Goal: Task Accomplishment & Management: Manage account settings

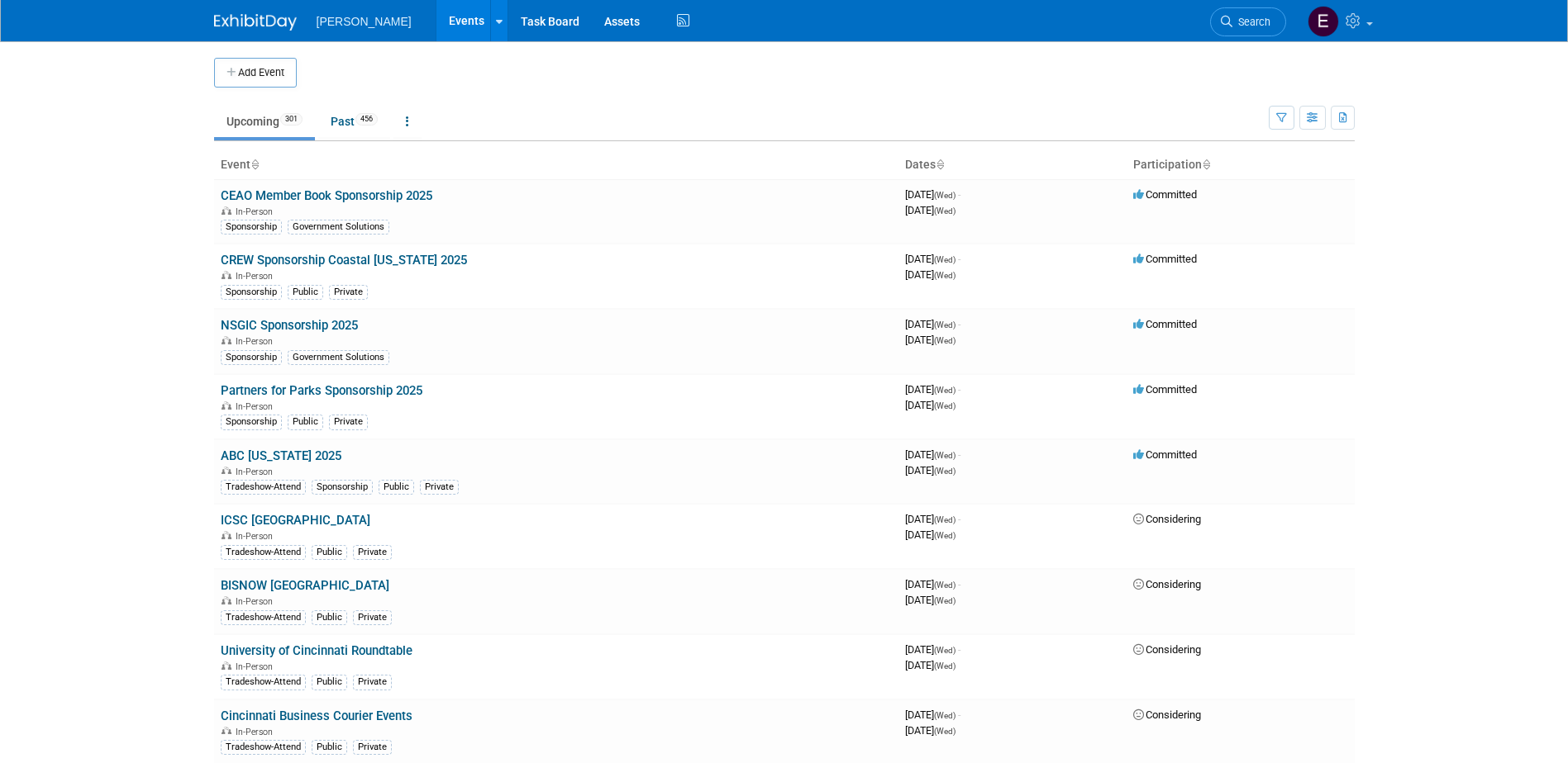
click at [269, 63] on button "Add Event" at bounding box center [254, 73] width 83 height 30
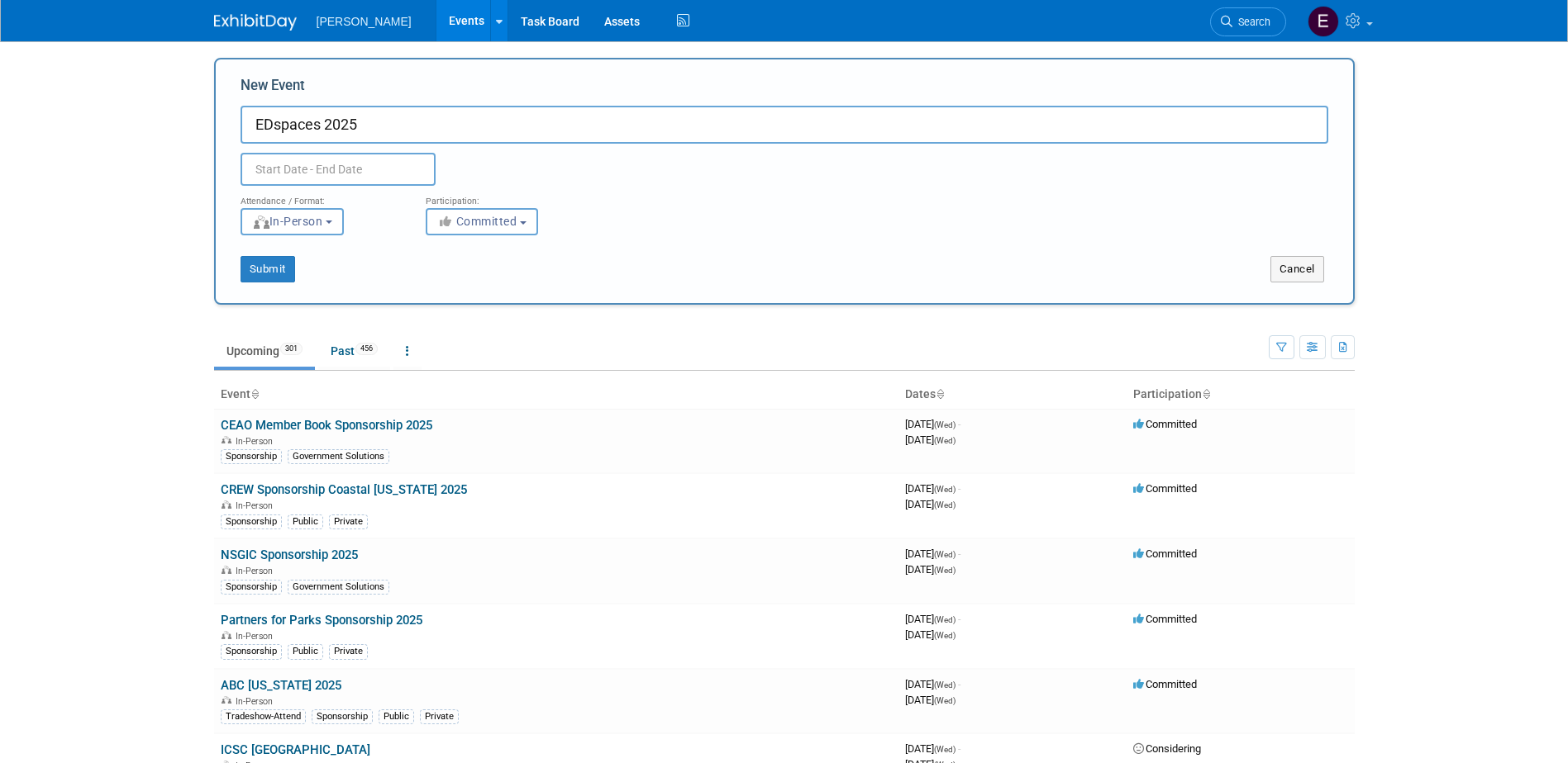
type input "EDspaces 2025"
click at [1017, 233] on form "New Event EDspaces 2025 Duplicate Event Warning Attendance / Format: <img src="…" at bounding box center [784, 179] width 1087 height 207
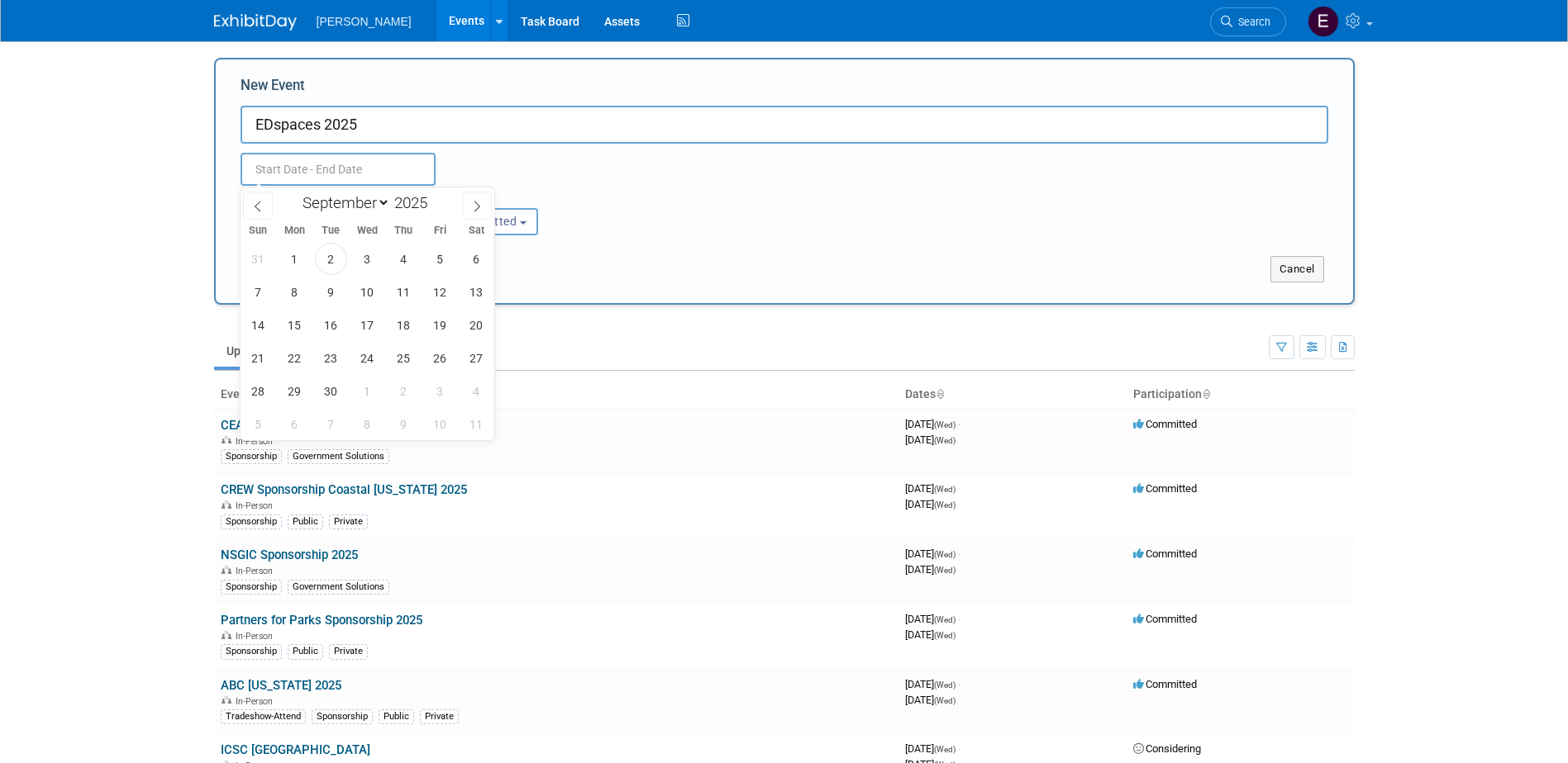
click at [367, 159] on input "text" at bounding box center [338, 169] width 195 height 33
click at [480, 203] on icon at bounding box center [477, 207] width 12 height 12
select select "10"
click at [369, 284] on span "5" at bounding box center [367, 291] width 32 height 32
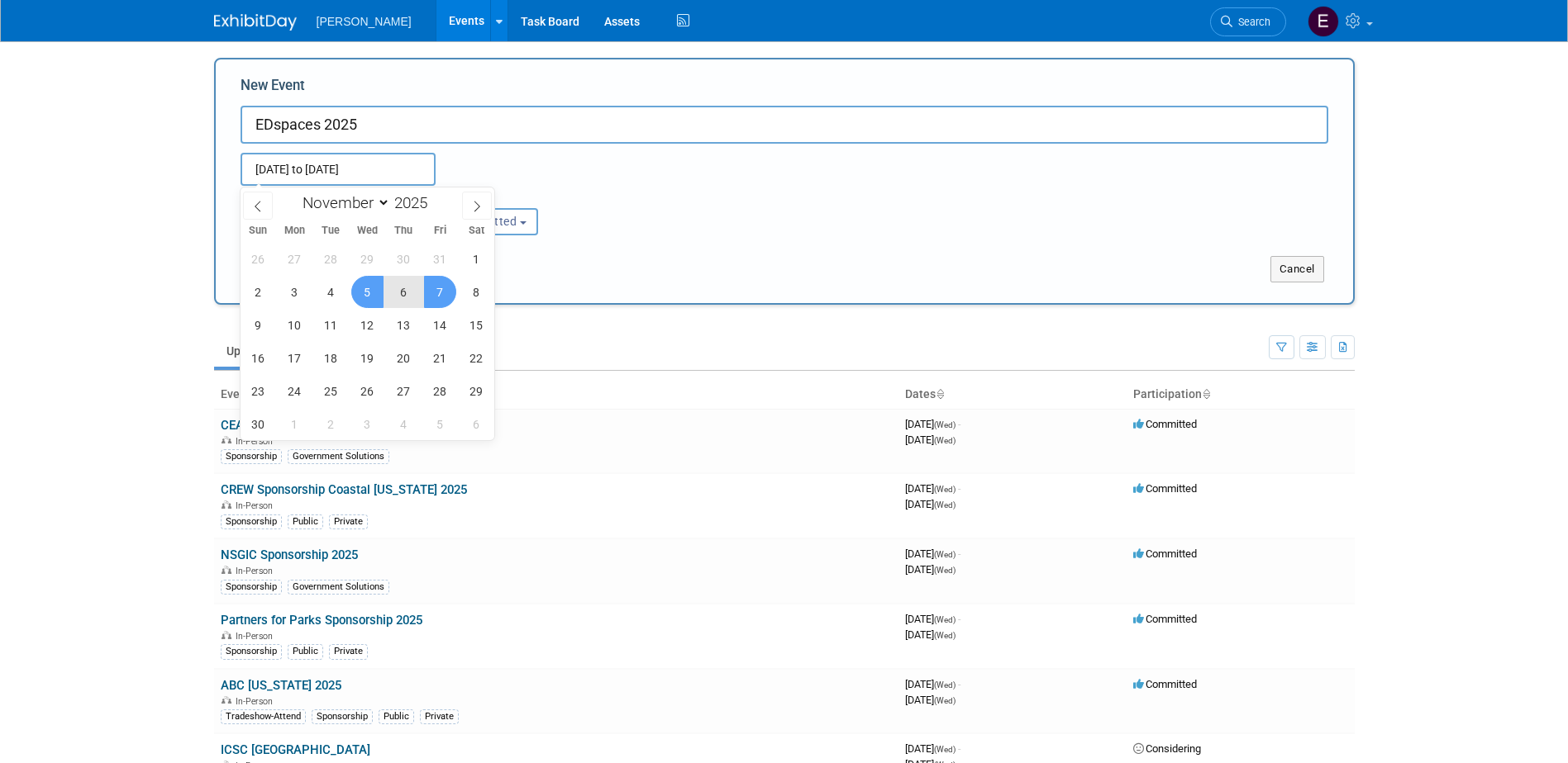
click at [431, 288] on span "7" at bounding box center [440, 291] width 32 height 32
type input "[DATE] to [DATE]"
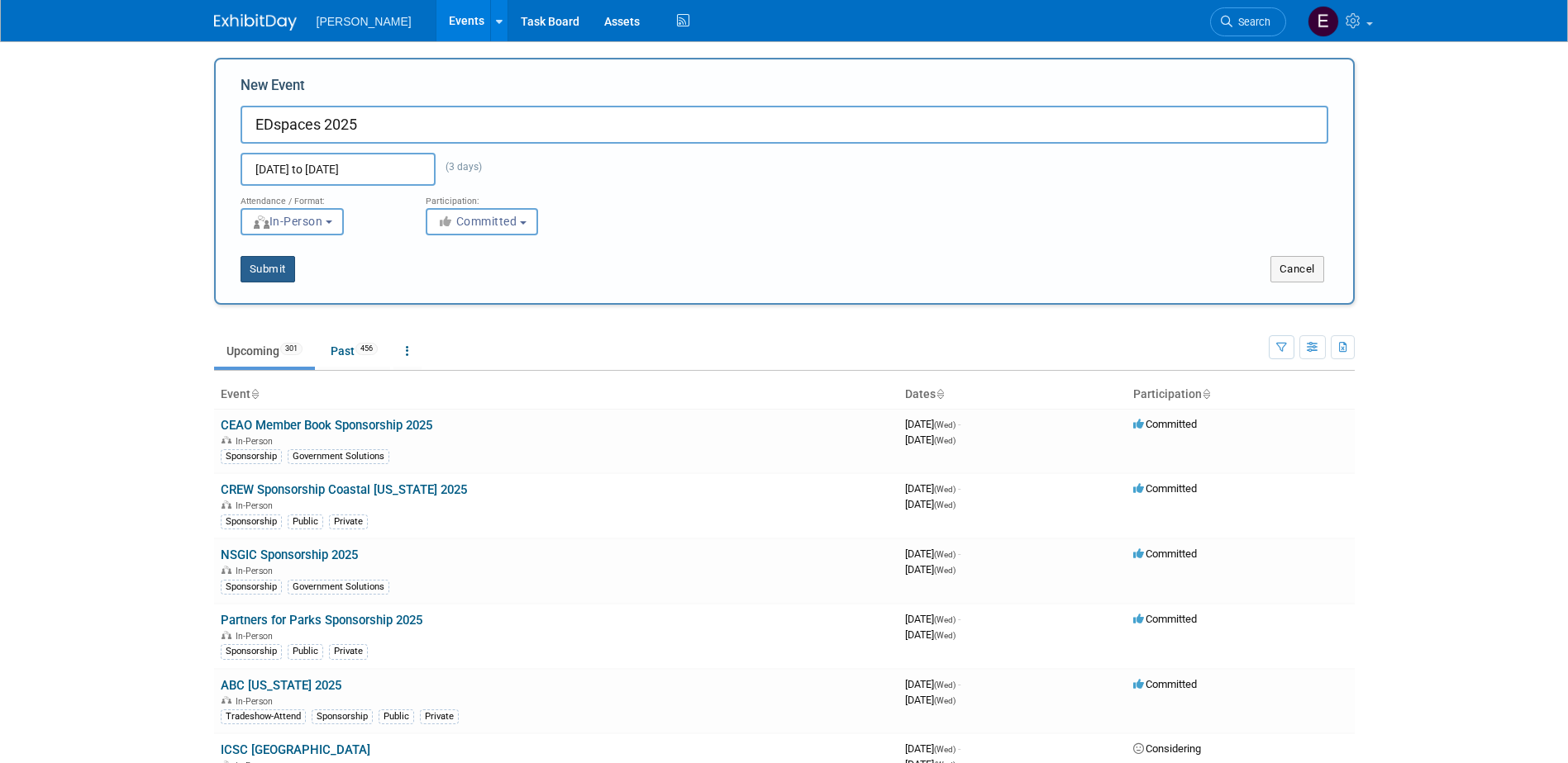
click at [277, 270] on button "Submit" at bounding box center [268, 269] width 54 height 26
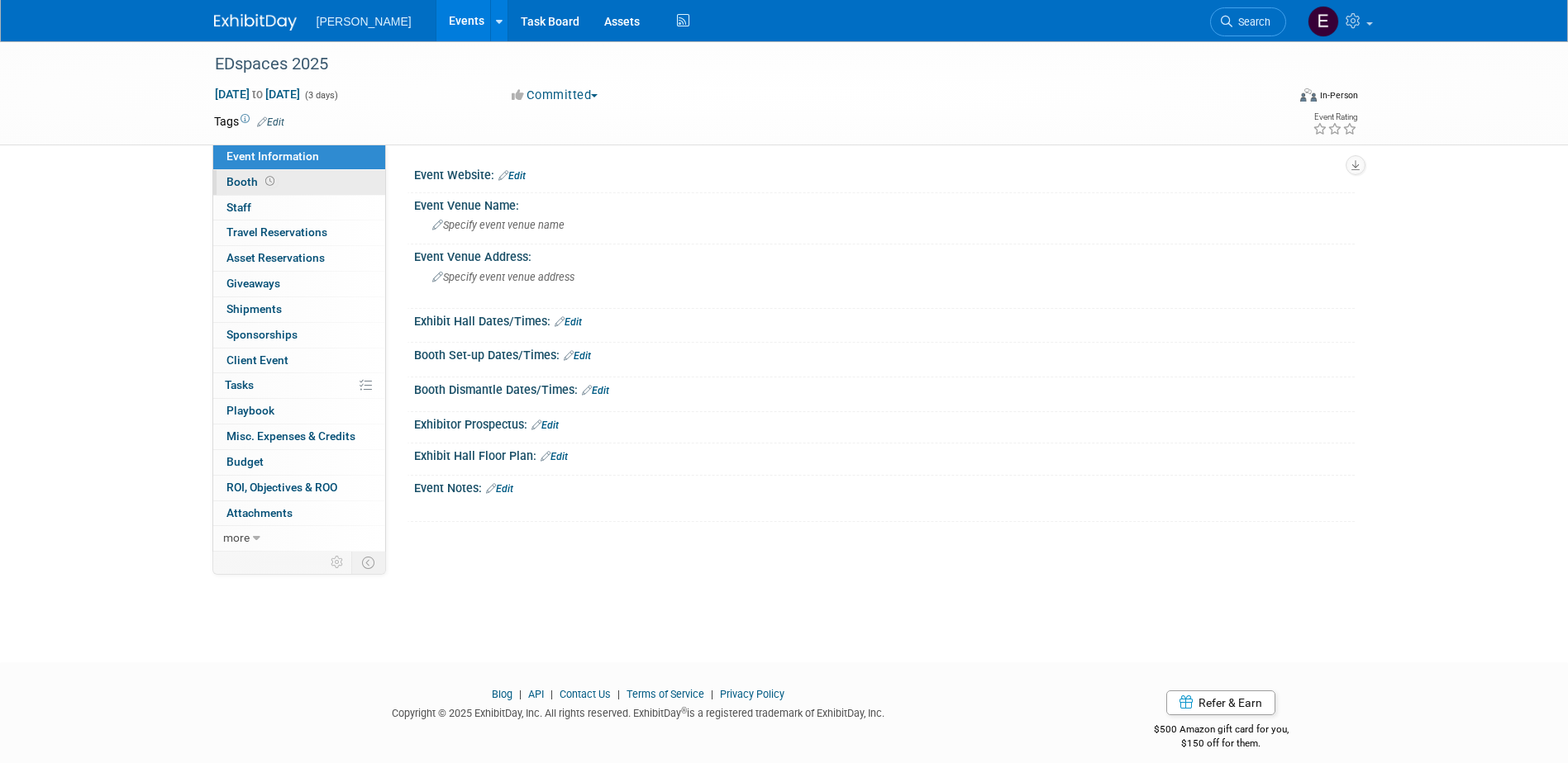
click at [258, 183] on span "Booth" at bounding box center [251, 182] width 51 height 14
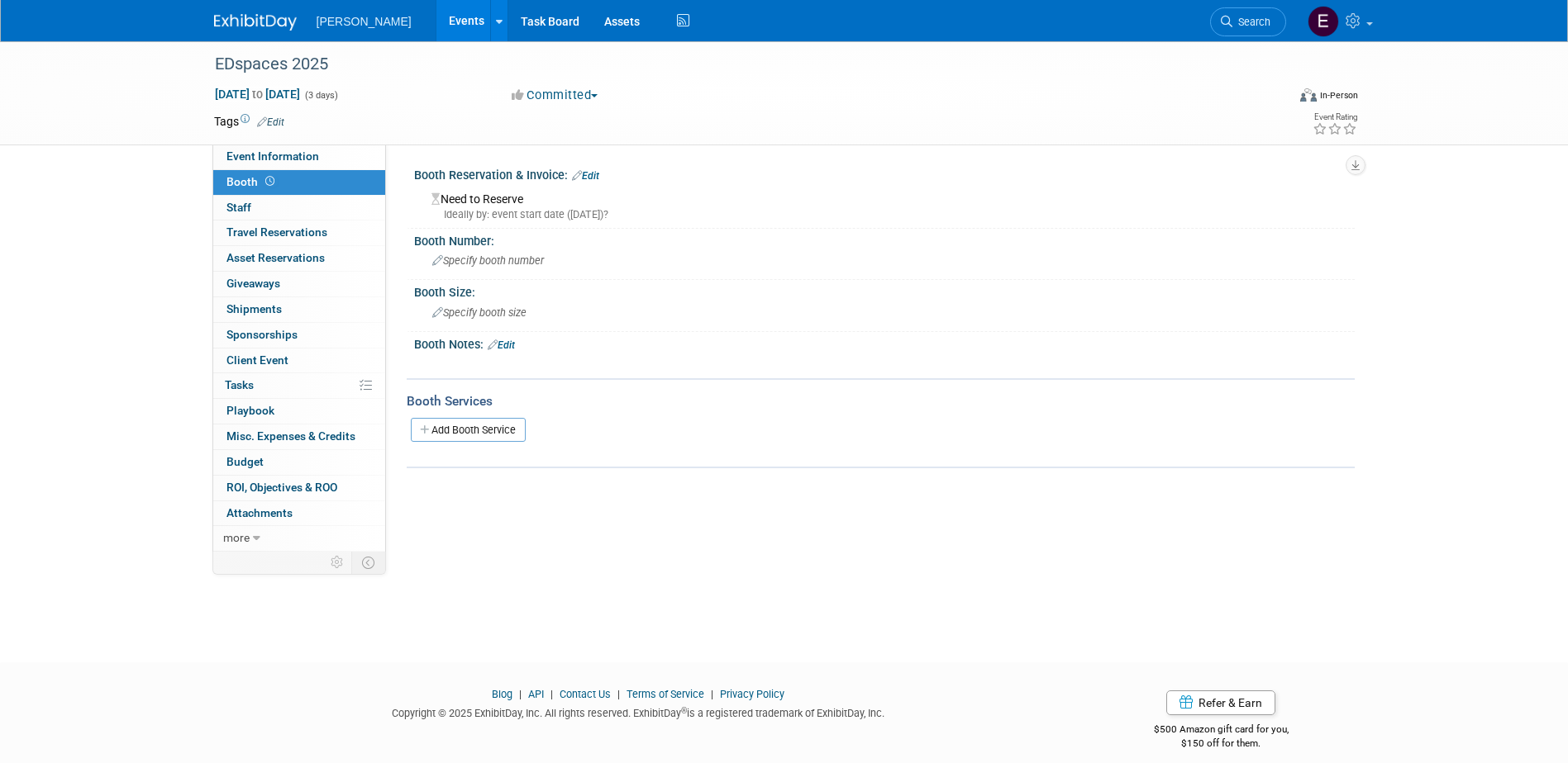
click at [584, 175] on link "Edit" at bounding box center [585, 176] width 27 height 12
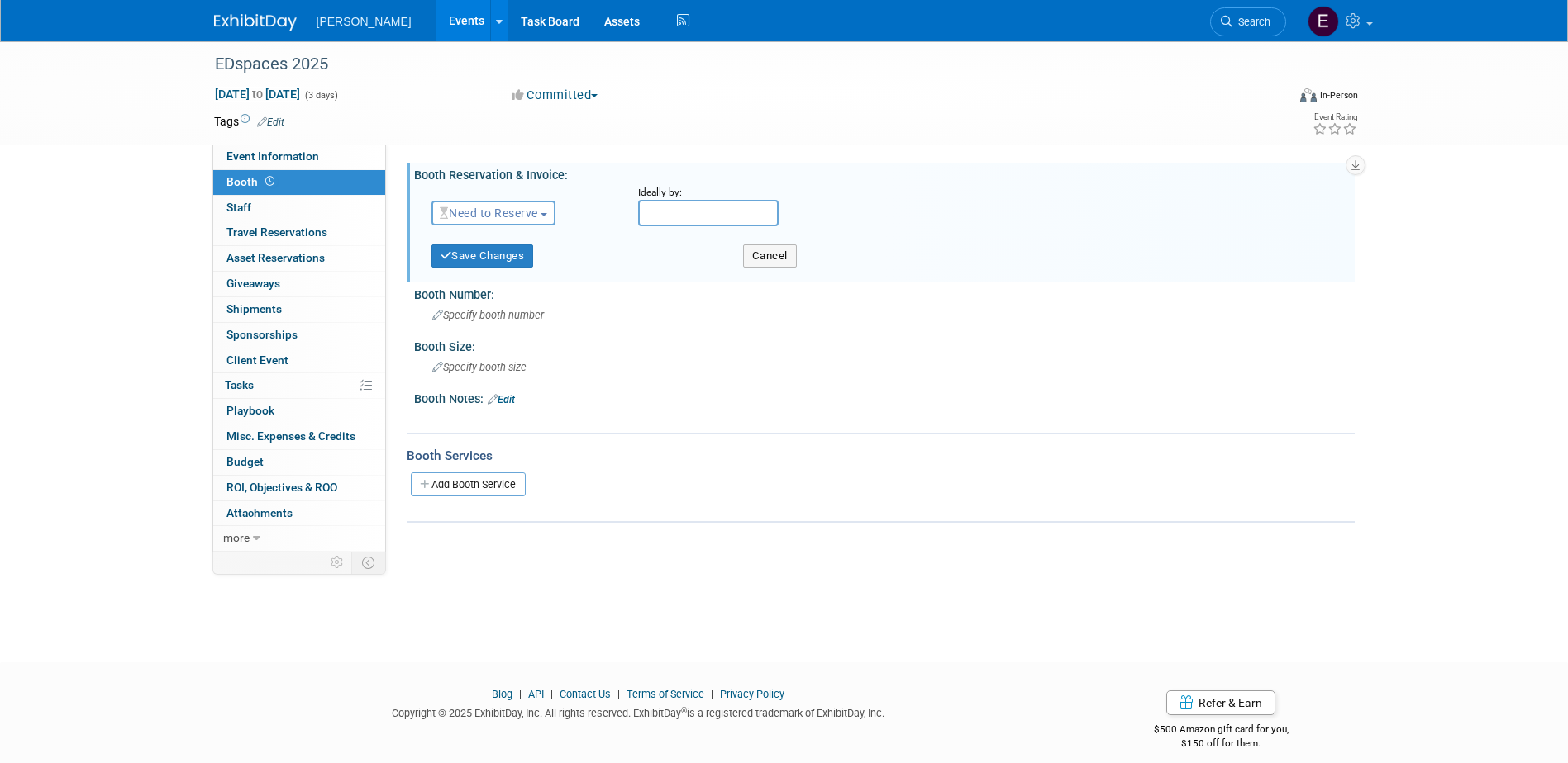
click at [504, 220] on button "Need to Reserve" at bounding box center [493, 214] width 125 height 25
click at [486, 281] on link "No Reservation Required" at bounding box center [520, 287] width 177 height 23
click at [481, 258] on button "Save Changes" at bounding box center [483, 256] width 103 height 23
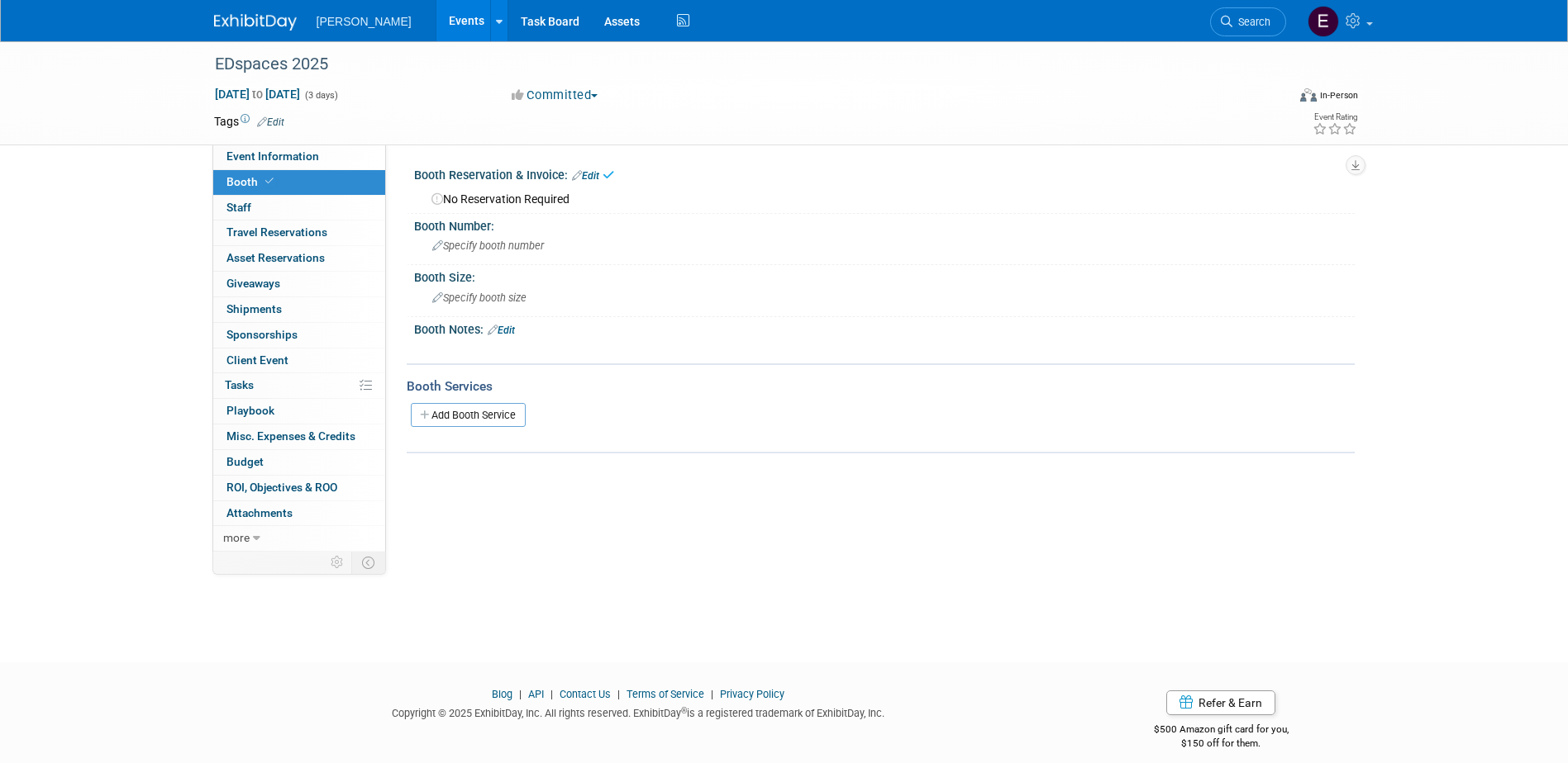
click at [281, 118] on link "Edit" at bounding box center [271, 122] width 27 height 12
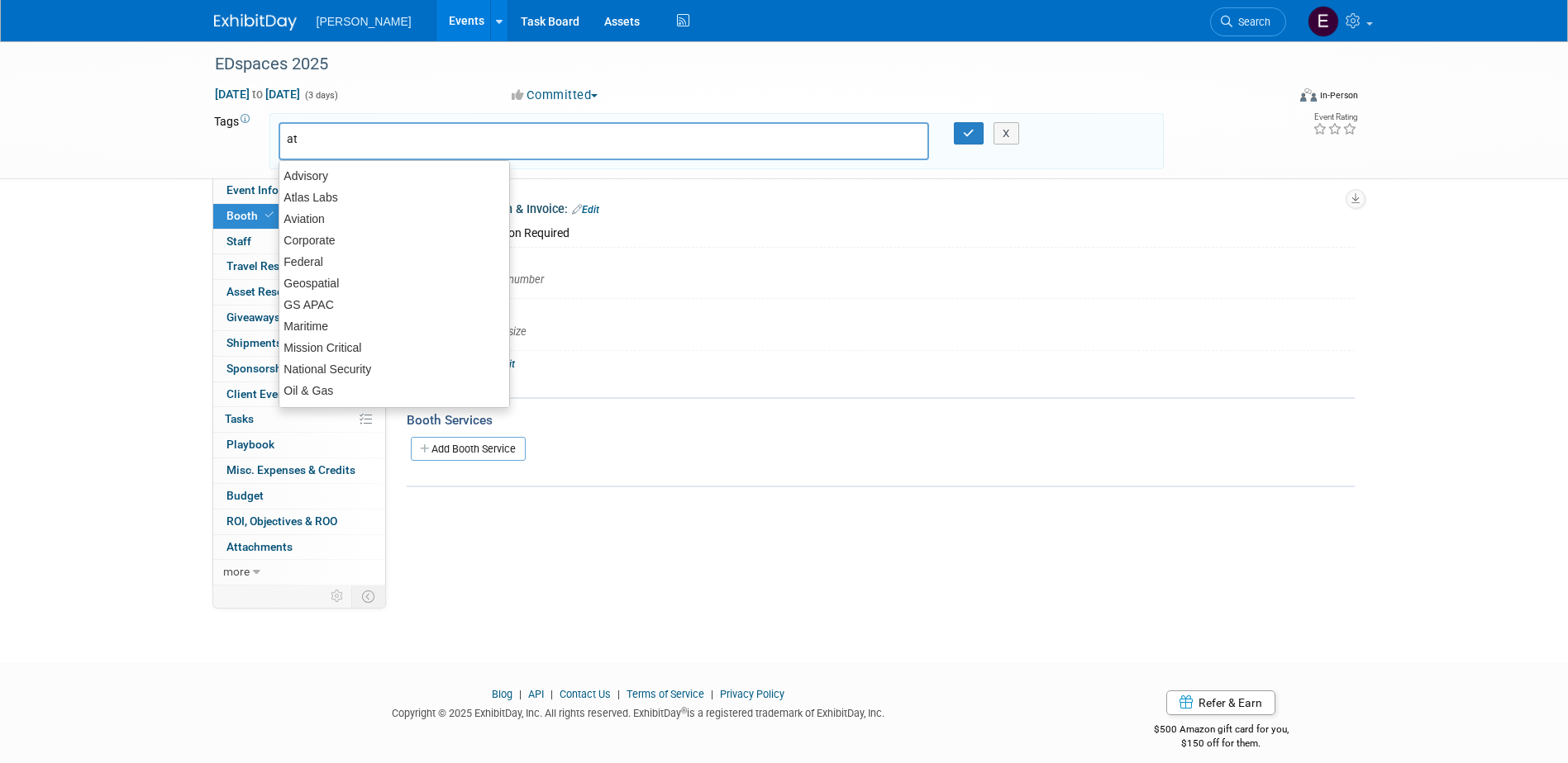
type input "att"
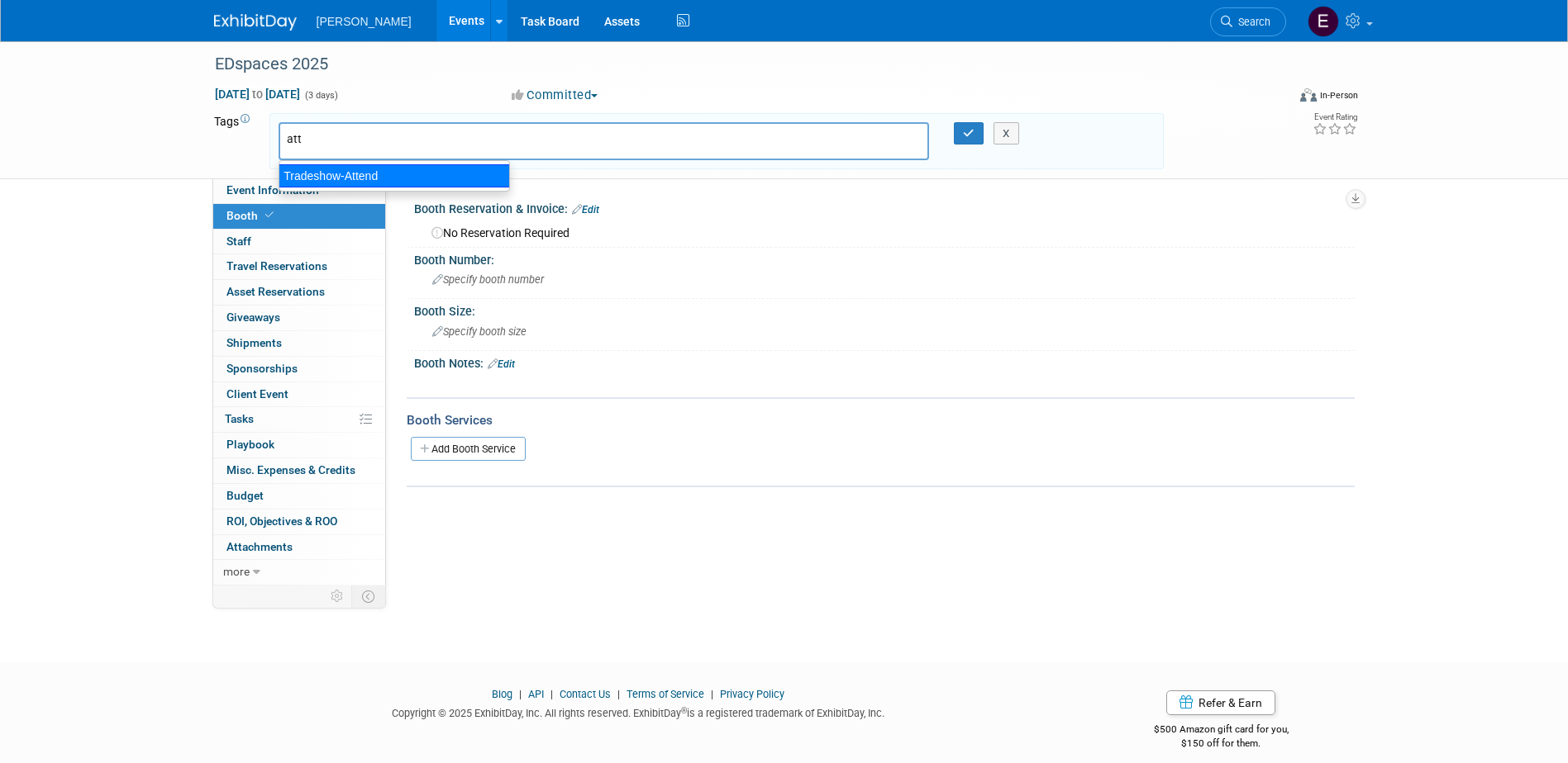
drag, startPoint x: 415, startPoint y: 175, endPoint x: 428, endPoint y: 158, distance: 21.4
click at [416, 175] on div "Tradeshow-Attend" at bounding box center [394, 176] width 231 height 23
type input "Tradeshow-Attend"
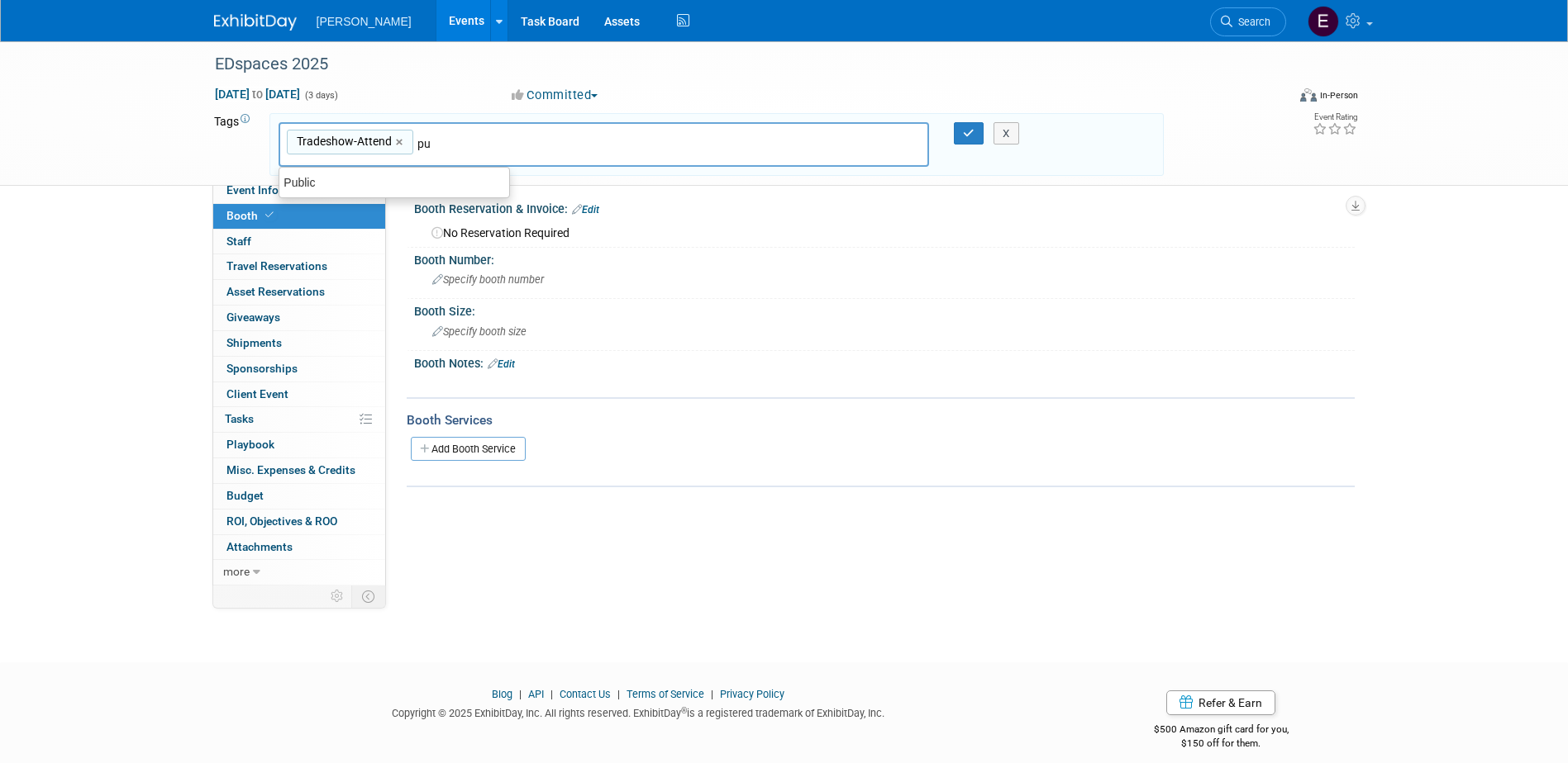
type input "pub"
click at [417, 178] on div "Public" at bounding box center [394, 183] width 231 height 23
type input "Tradeshow-Attend, Public"
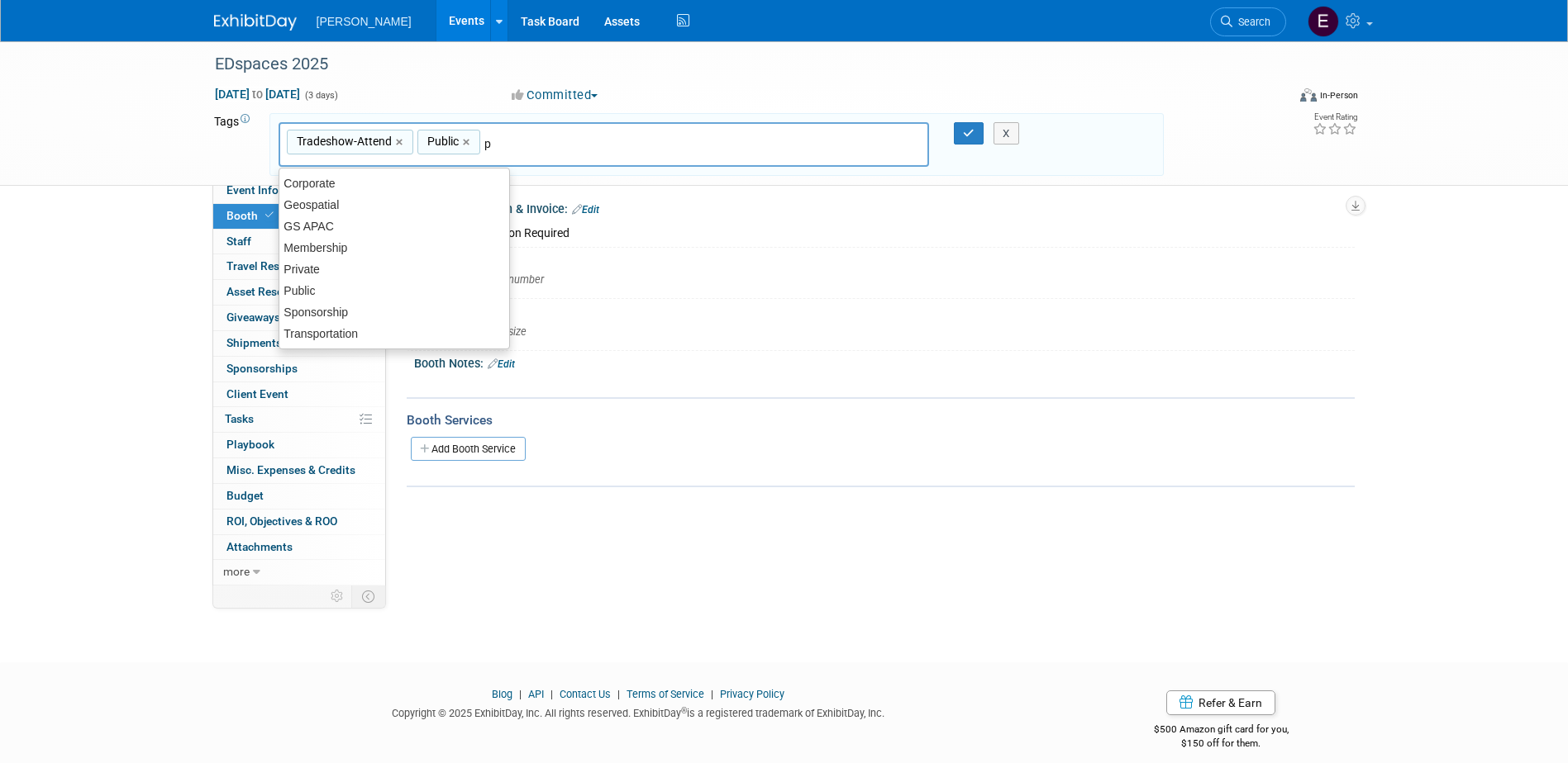
type input "pr"
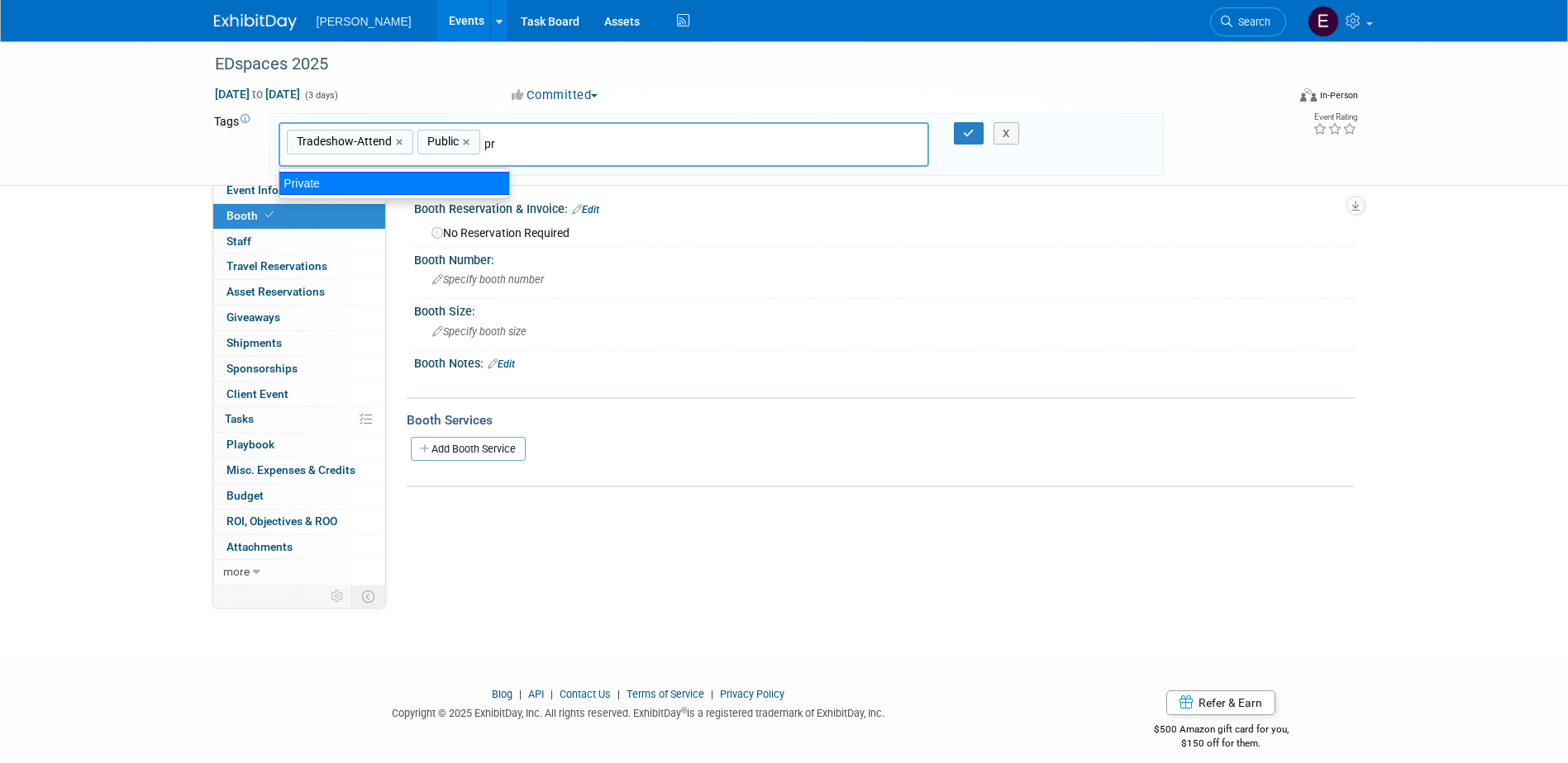
click at [409, 178] on div "Private" at bounding box center [394, 183] width 231 height 23
type input "Tradeshow-Attend, Public, Private"
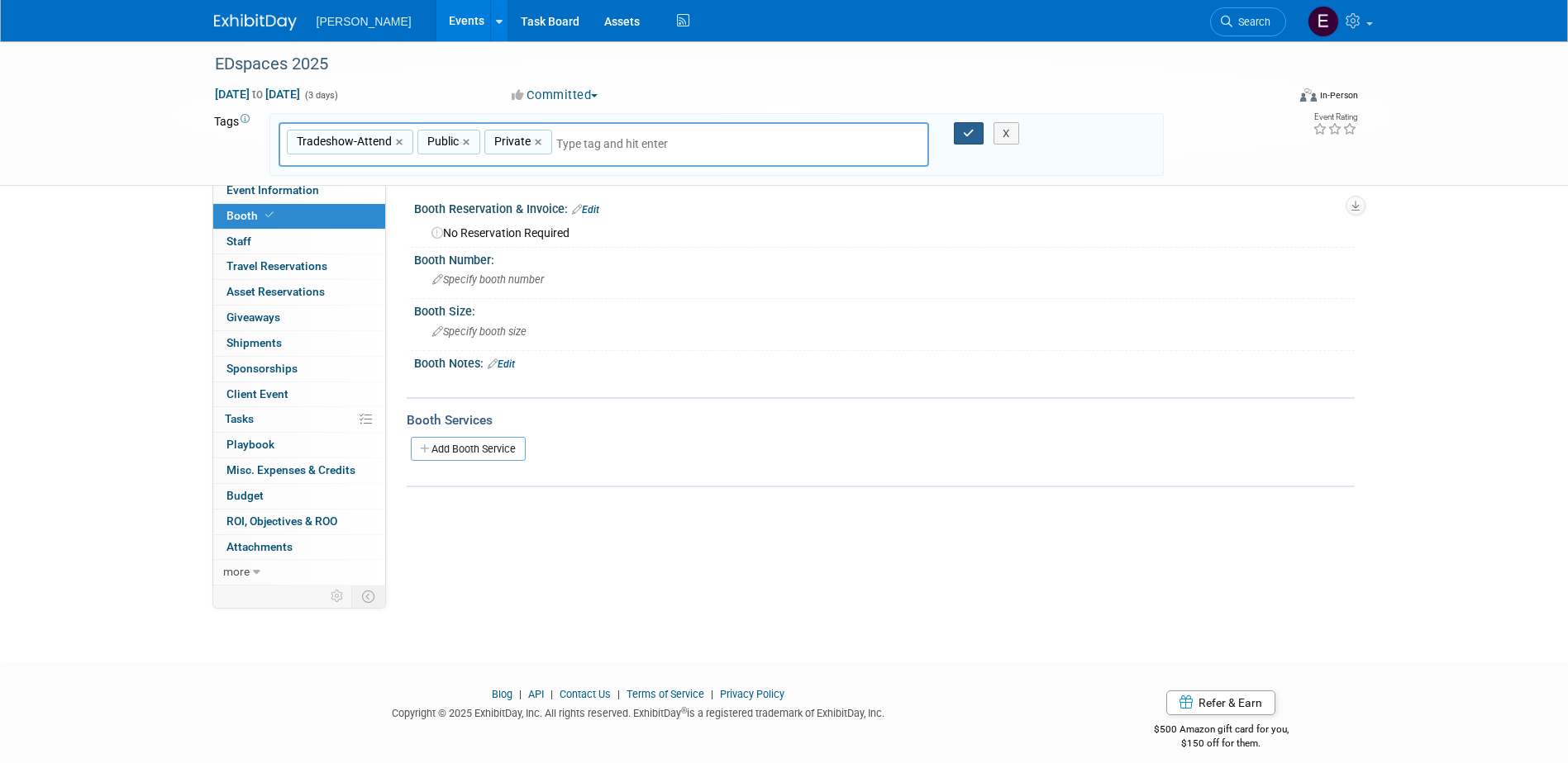
click at [961, 129] on button "button" at bounding box center [968, 134] width 30 height 23
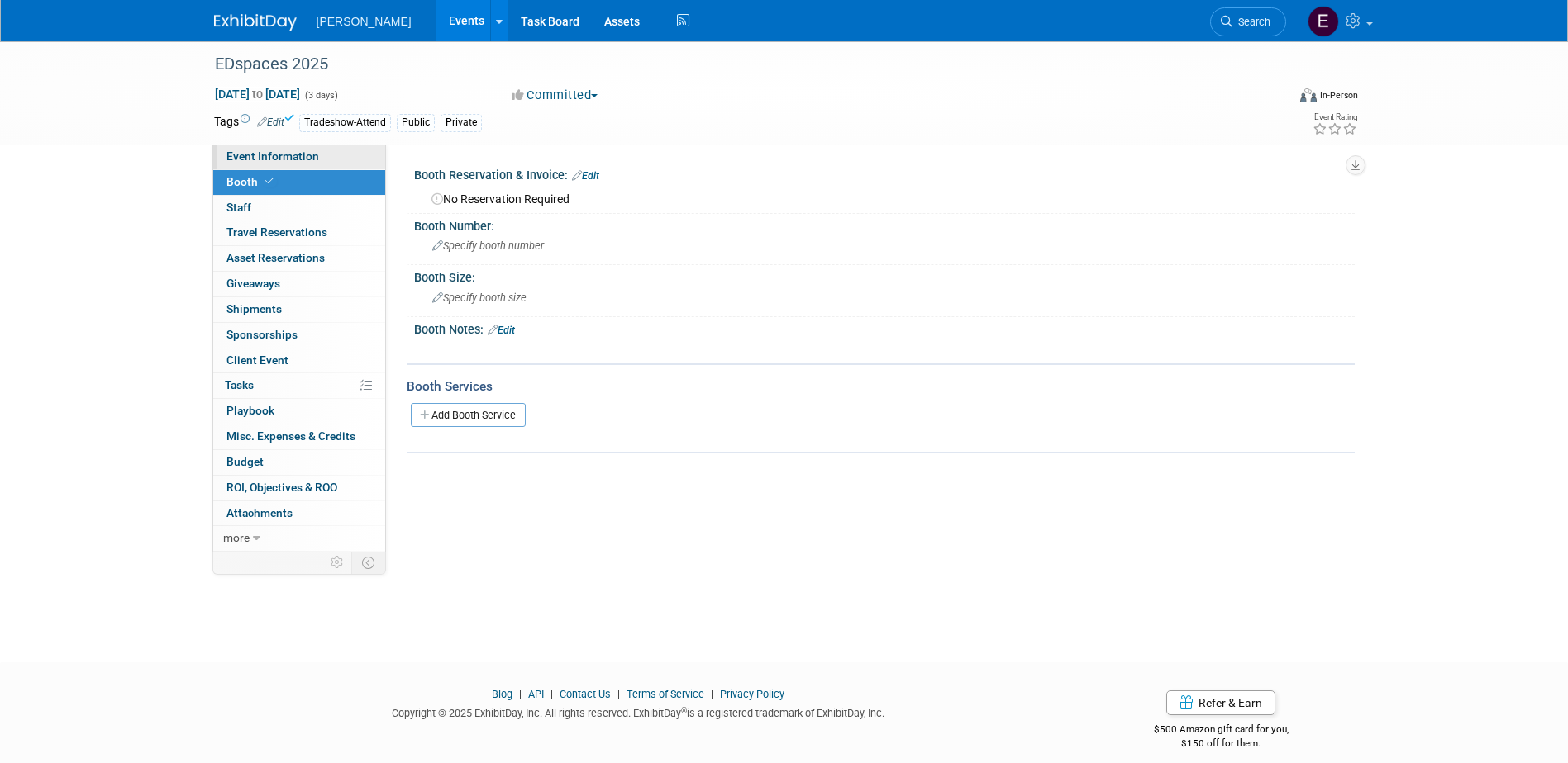
click at [339, 147] on link "Event Information" at bounding box center [299, 157] width 172 height 25
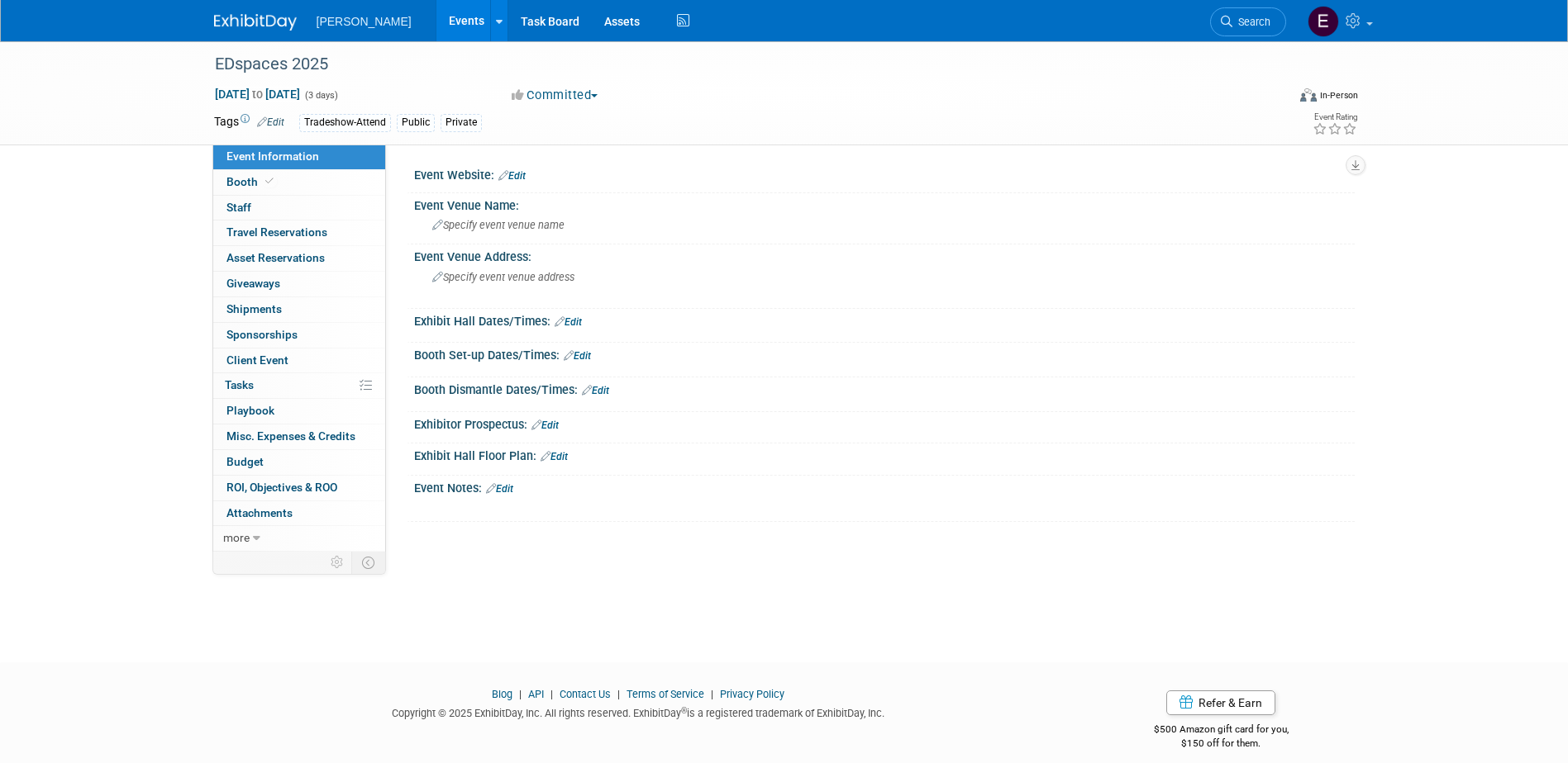
click at [523, 175] on link "Edit" at bounding box center [512, 176] width 27 height 12
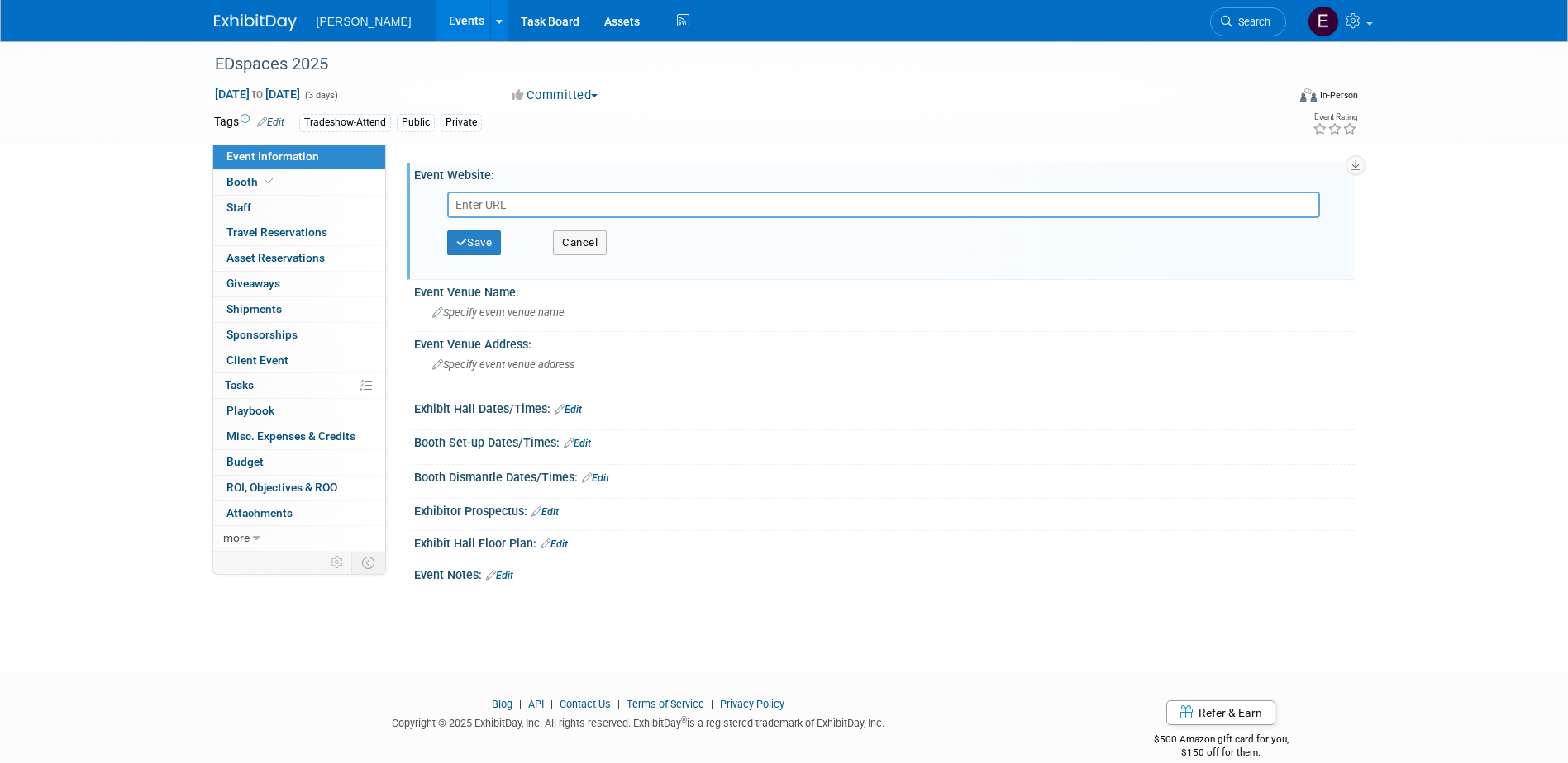
paste input "https://ed-spaces.com/"
type input "https://ed-spaces.com/"
click at [464, 242] on icon "button" at bounding box center [462, 242] width 12 height 11
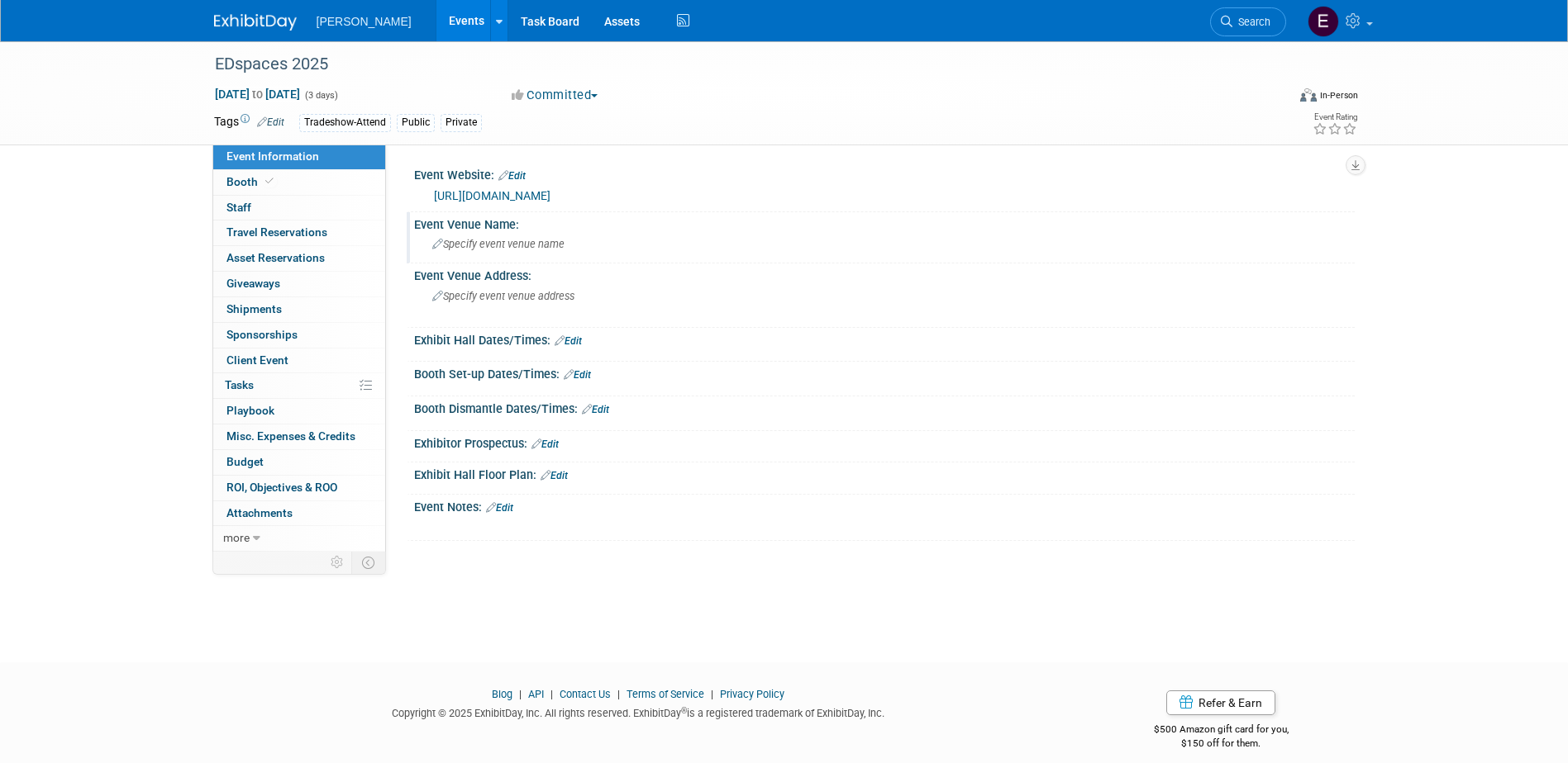
click at [505, 233] on div "Specify event venue name" at bounding box center [884, 244] width 916 height 25
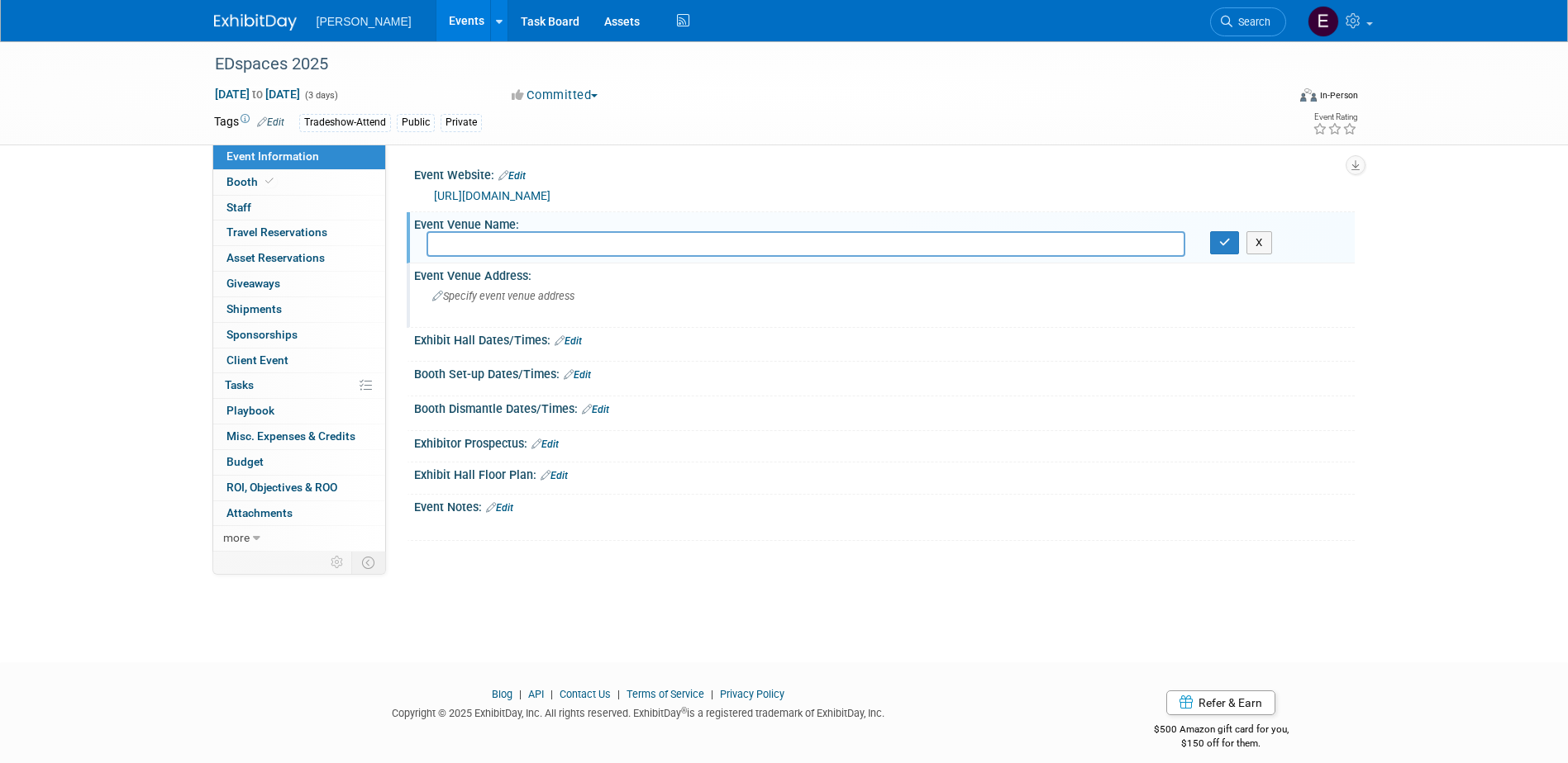
click at [500, 288] on div "Specify event venue address" at bounding box center [610, 302] width 367 height 38
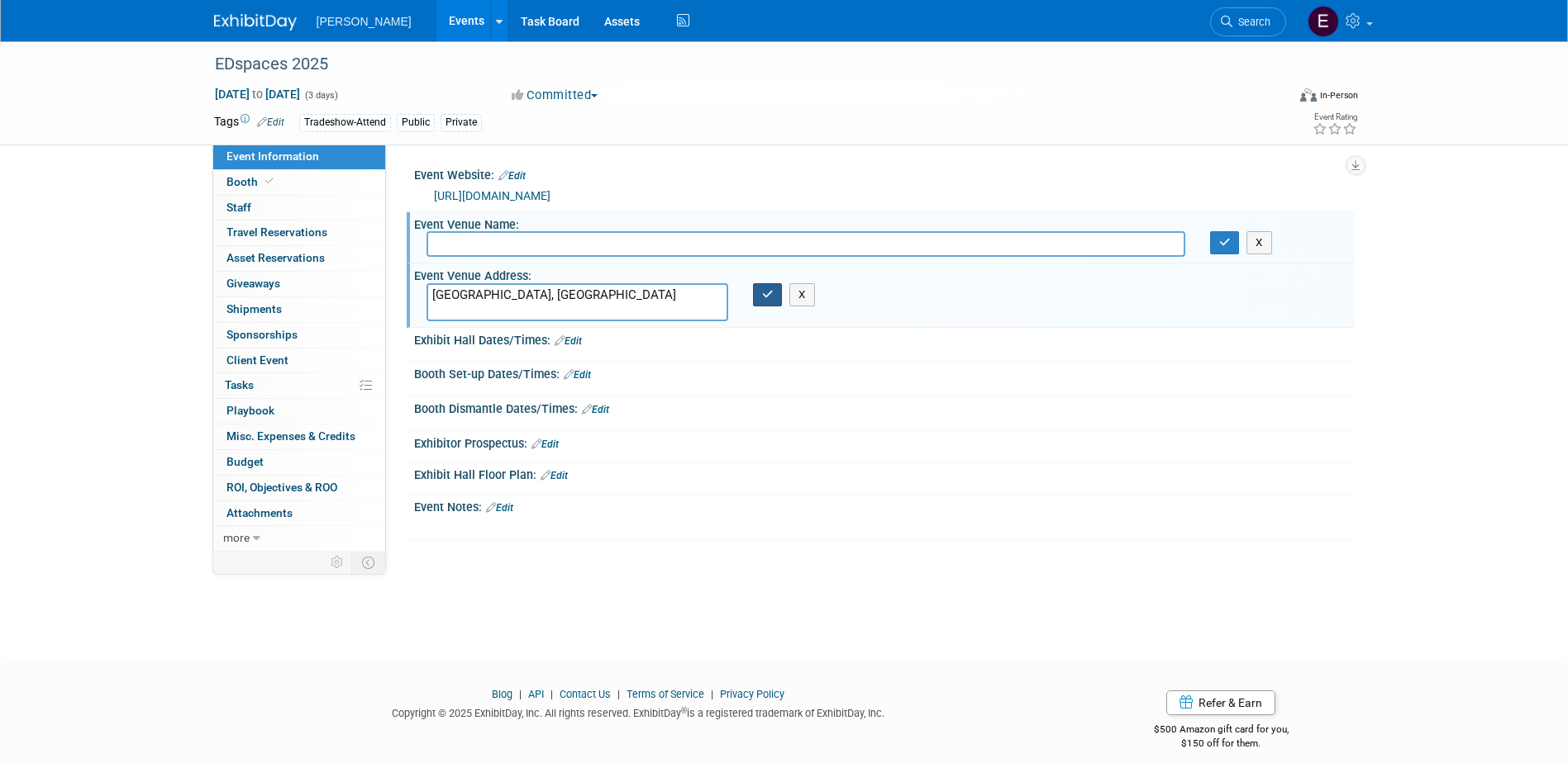
type textarea "[GEOGRAPHIC_DATA], [GEOGRAPHIC_DATA]"
click at [767, 286] on button "button" at bounding box center [767, 295] width 30 height 23
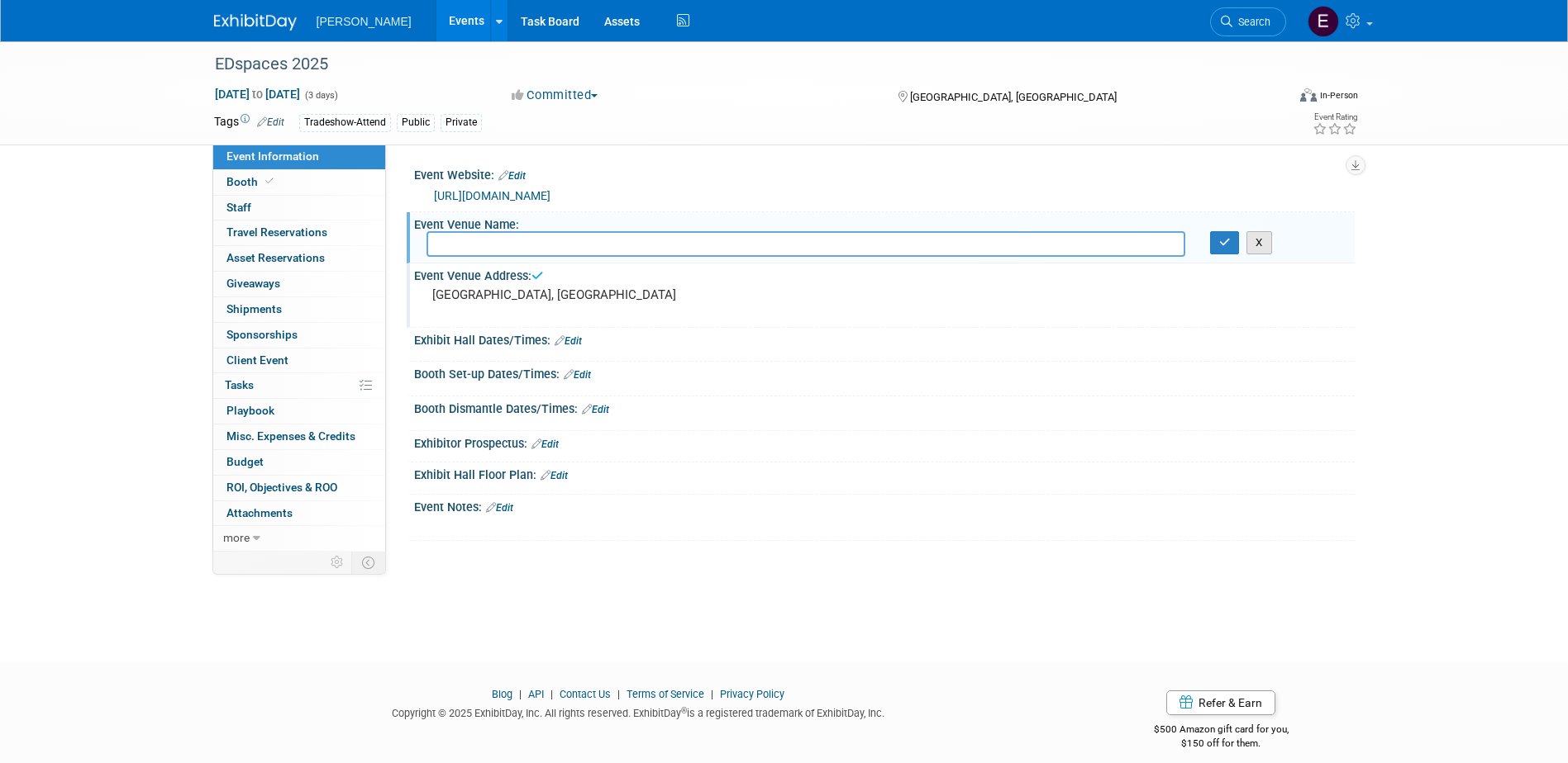
click at [1249, 234] on button "X" at bounding box center [1259, 243] width 25 height 23
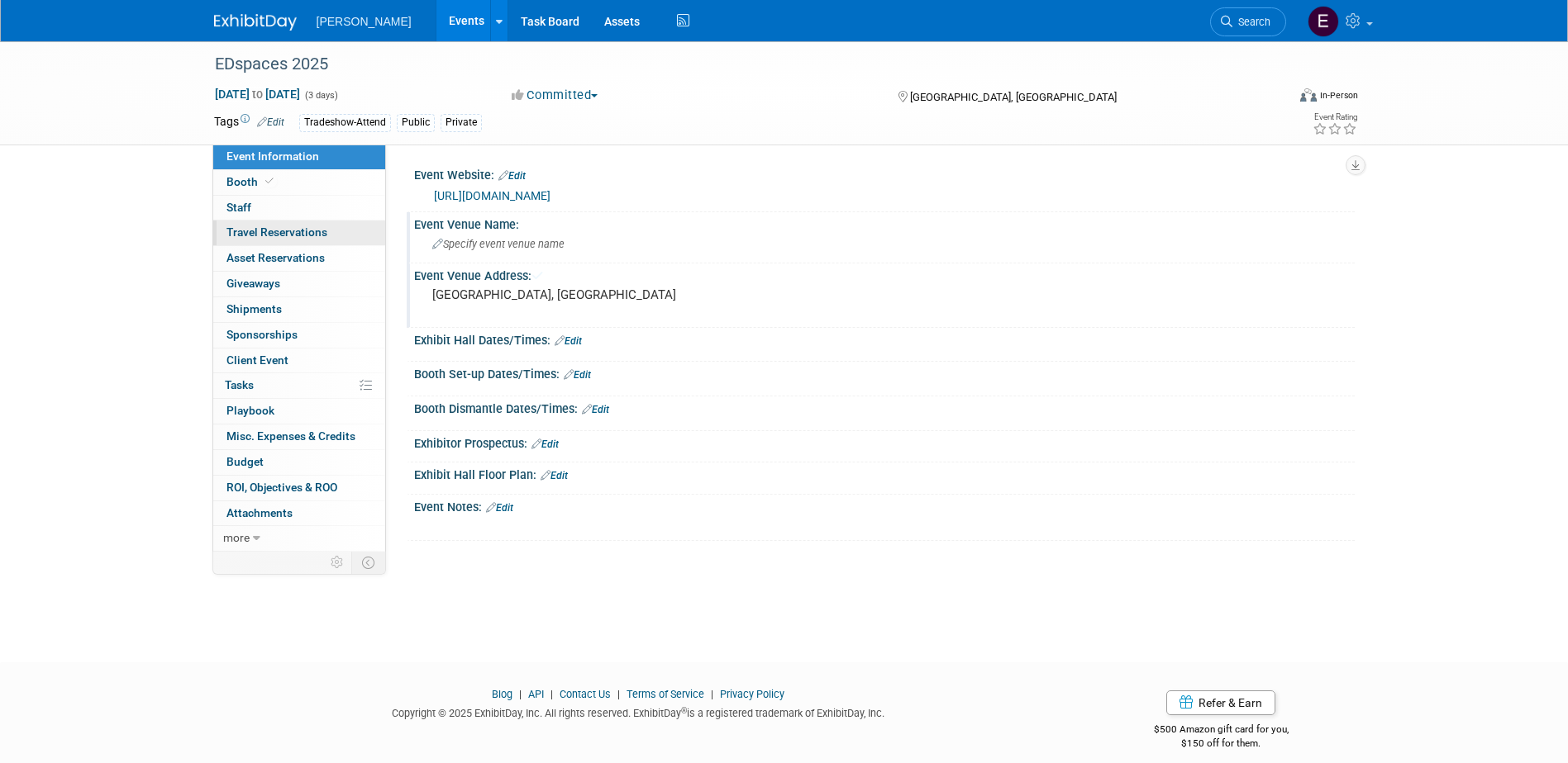
drag, startPoint x: 263, startPoint y: 207, endPoint x: 363, endPoint y: 235, distance: 103.8
click at [263, 207] on link "0 Staff 0" at bounding box center [299, 209] width 172 height 25
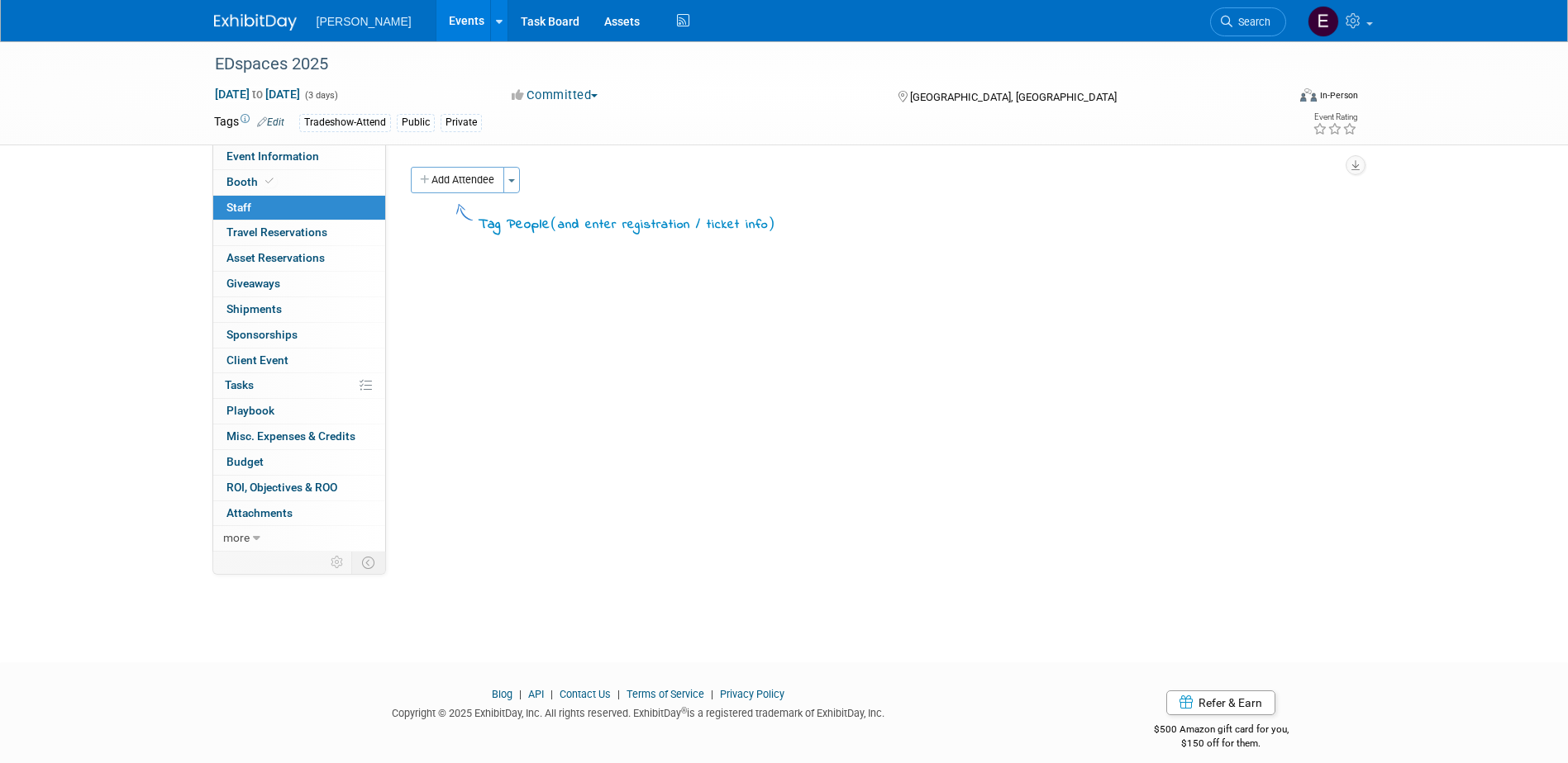
drag, startPoint x: 472, startPoint y: 175, endPoint x: 481, endPoint y: 177, distance: 9.2
click at [476, 177] on button "Add Attendee" at bounding box center [457, 180] width 93 height 26
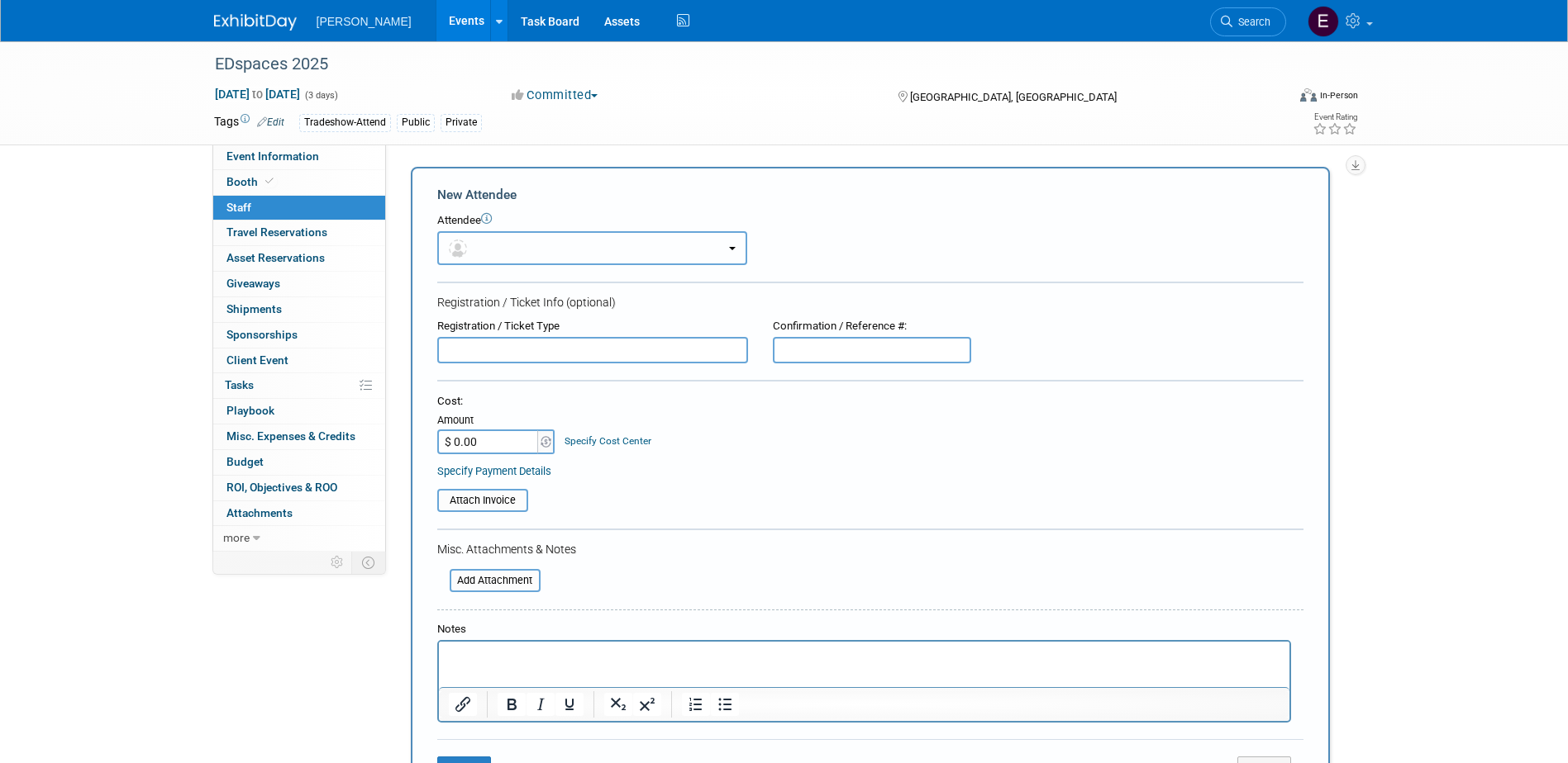
click at [501, 242] on button "button" at bounding box center [591, 248] width 310 height 34
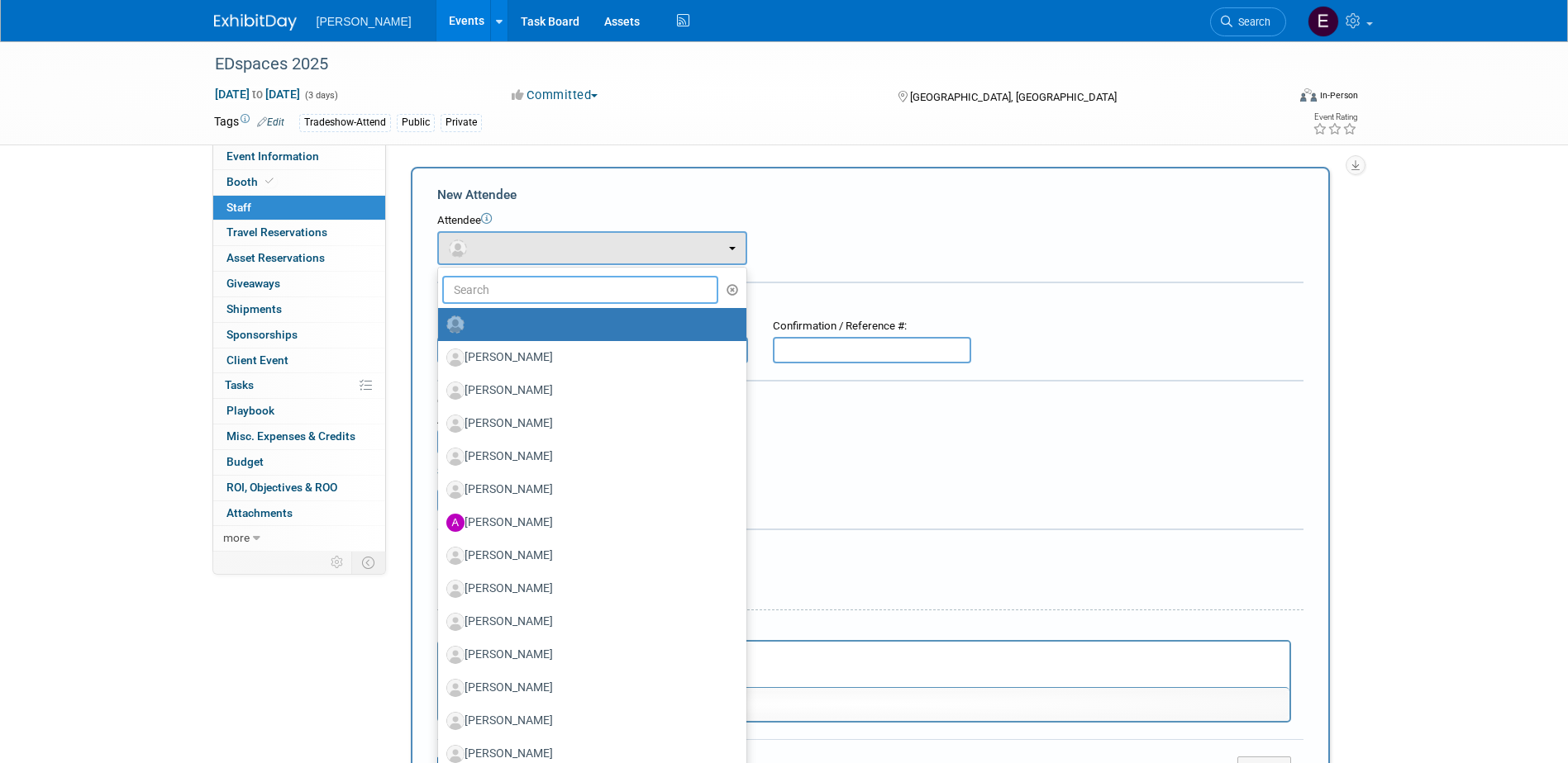
click at [507, 286] on input "text" at bounding box center [580, 289] width 277 height 28
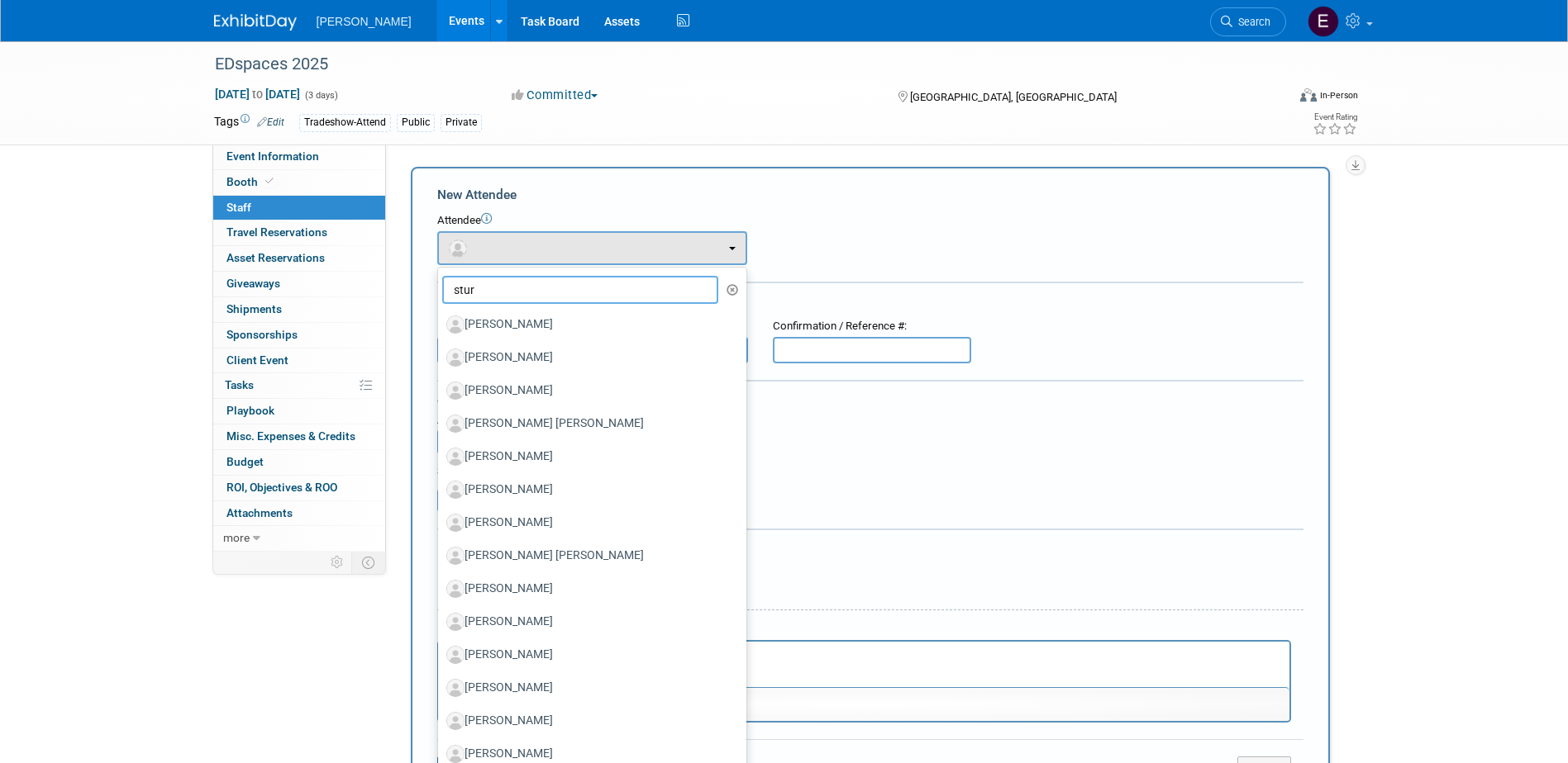
type input "sturt"
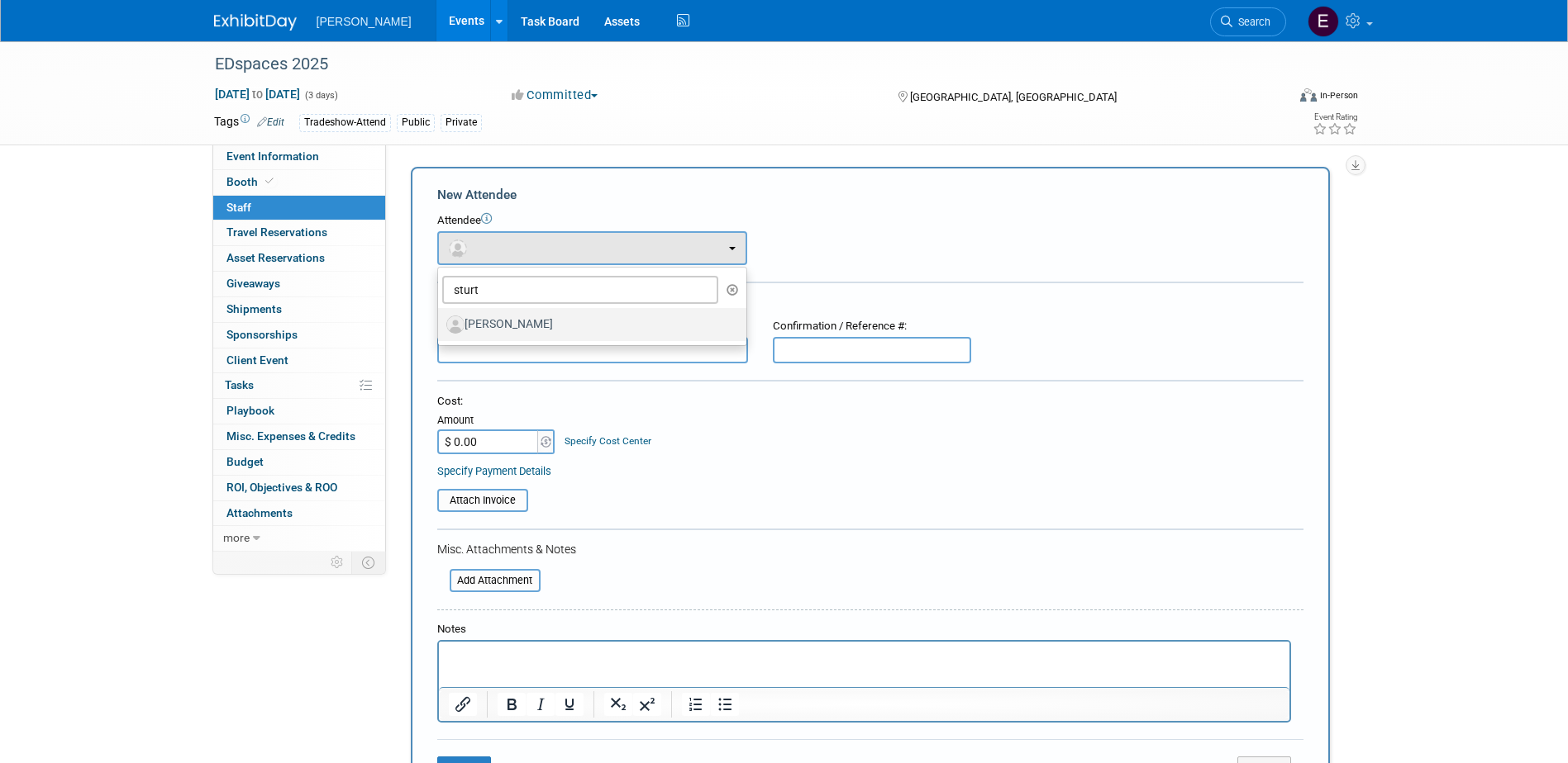
click at [504, 329] on label "David Sturtz" at bounding box center [588, 324] width 284 height 26
click at [441, 328] on input "David Sturtz" at bounding box center [435, 322] width 11 height 11
select select "a25a5712-aeec-4818-940d-8fbbf0889a58"
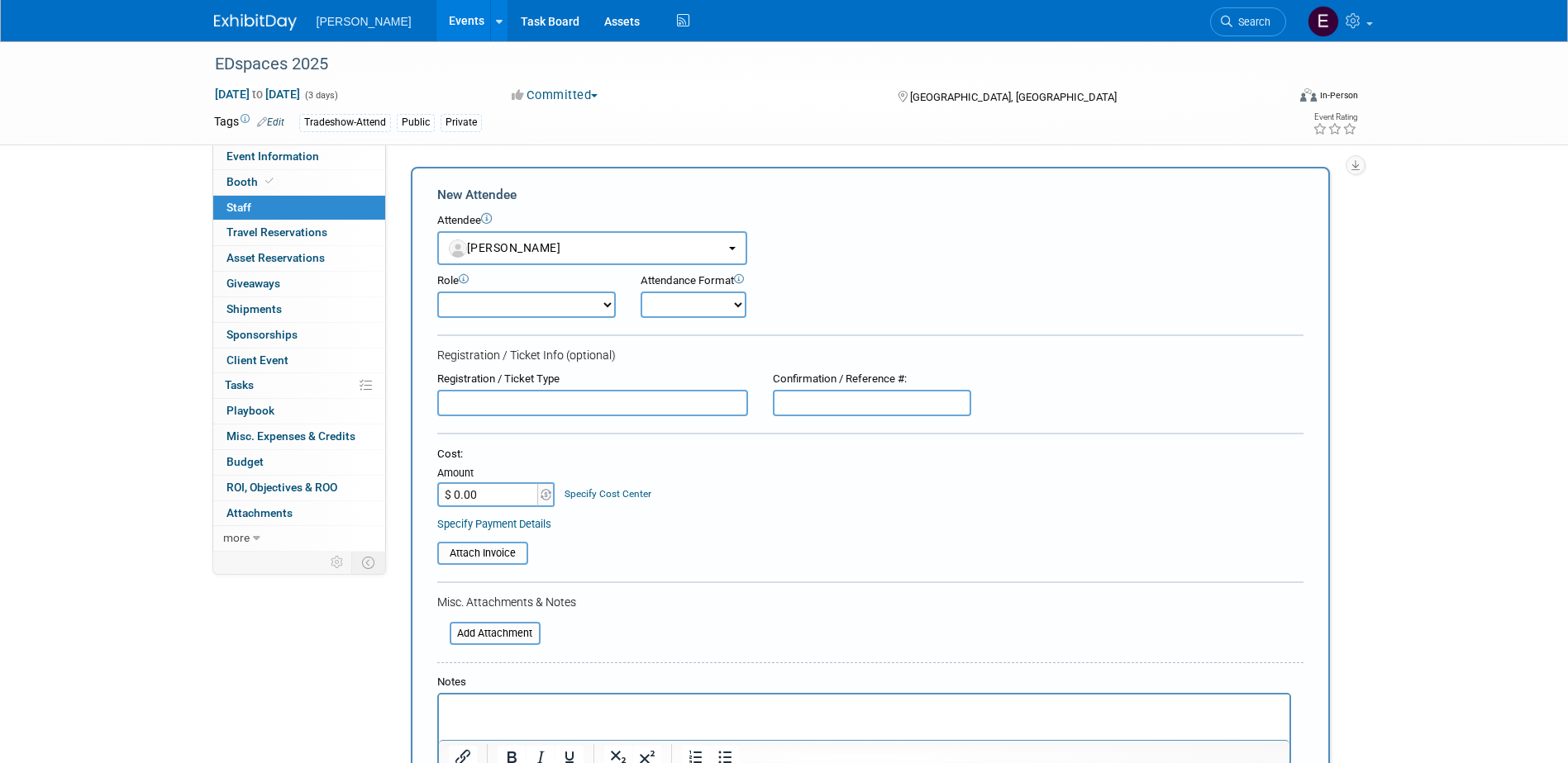
click at [512, 308] on select "Demonstrator Host Planner Presenter Sales Representative Set-up/Dismantle Crew …" at bounding box center [526, 304] width 179 height 26
click at [437, 291] on select "Demonstrator Host Planner Presenter Sales Representative Set-up/Dismantle Crew …" at bounding box center [526, 304] width 179 height 26
click at [491, 297] on select "Demonstrator Host Planner Presenter Sales Representative Set-up/Dismantle Crew …" at bounding box center [526, 304] width 179 height 26
select select "5"
click at [437, 291] on select "Demonstrator Host Planner Presenter Sales Representative Set-up/Dismantle Crew …" at bounding box center [526, 304] width 179 height 26
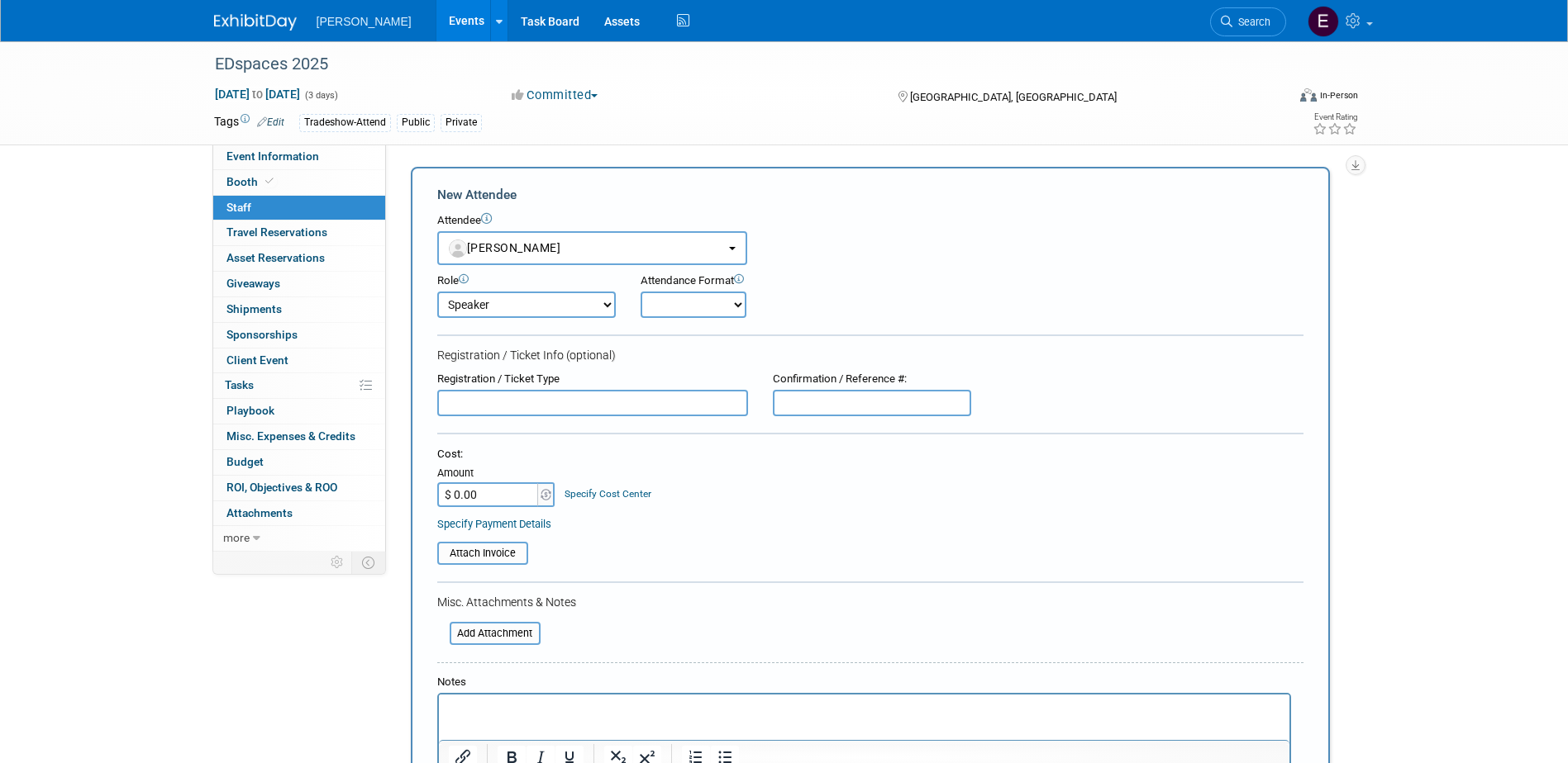
click at [636, 489] on link "Specify Cost Center" at bounding box center [607, 494] width 86 height 12
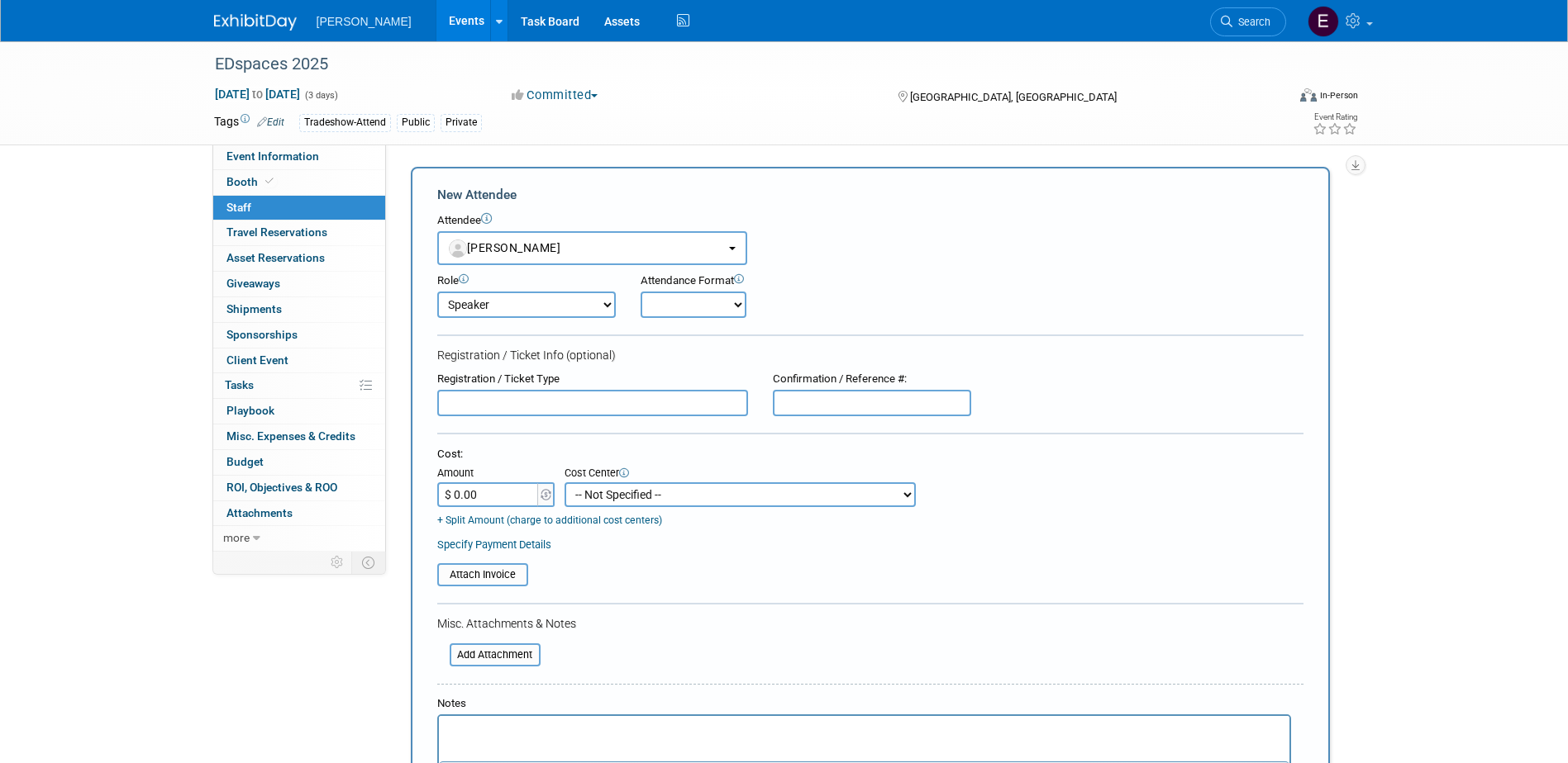
scroll to position [83, 0]
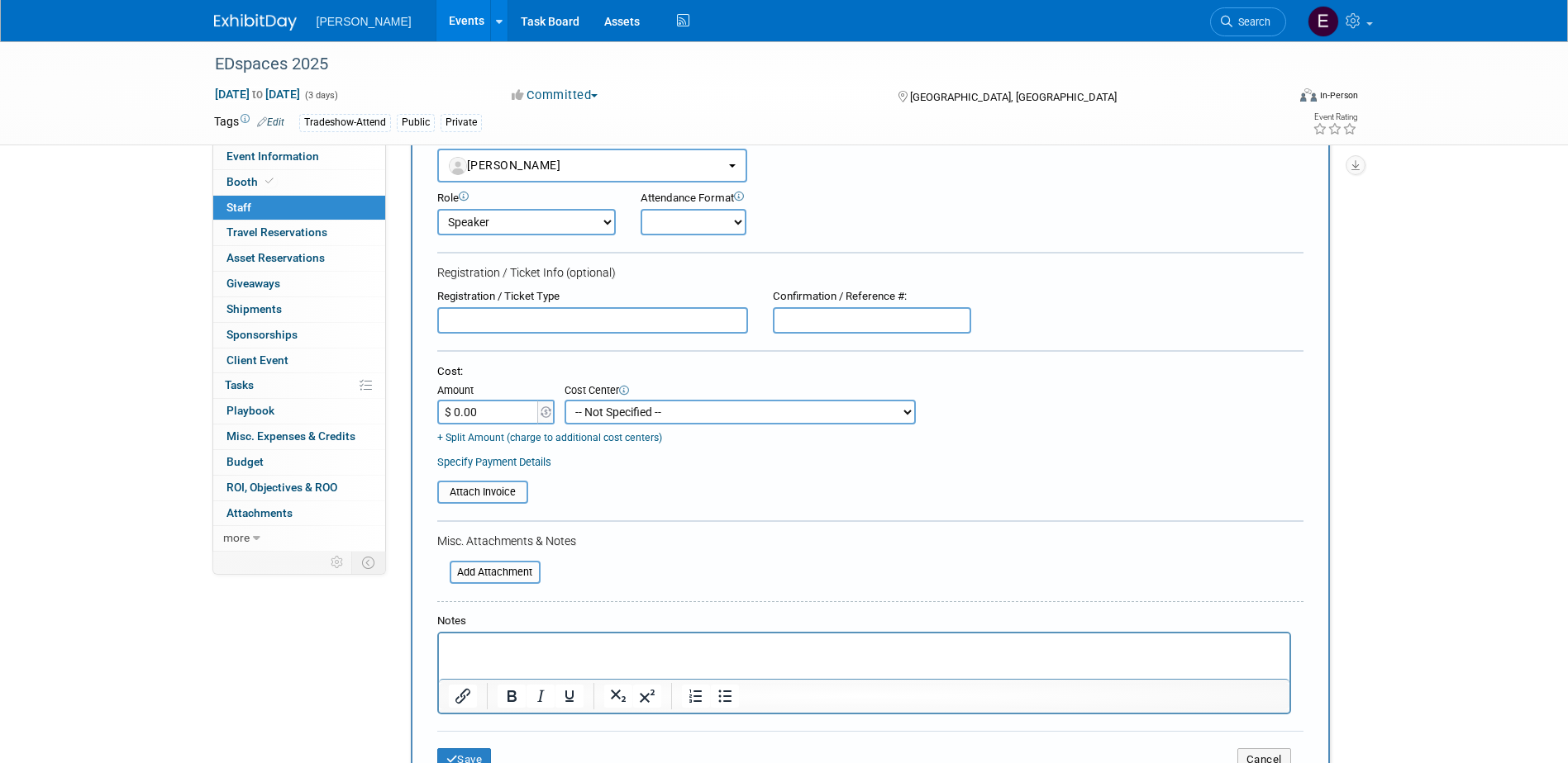
click at [774, 406] on select "-- Not Specified -- Advisory Services - Expenses_1001.502 Aerial Acquisition - …" at bounding box center [740, 413] width 351 height 25
click at [564, 400] on select "-- Not Specified -- Advisory Services - Expenses_1001.502 Aerial Acquisition - …" at bounding box center [740, 413] width 351 height 25
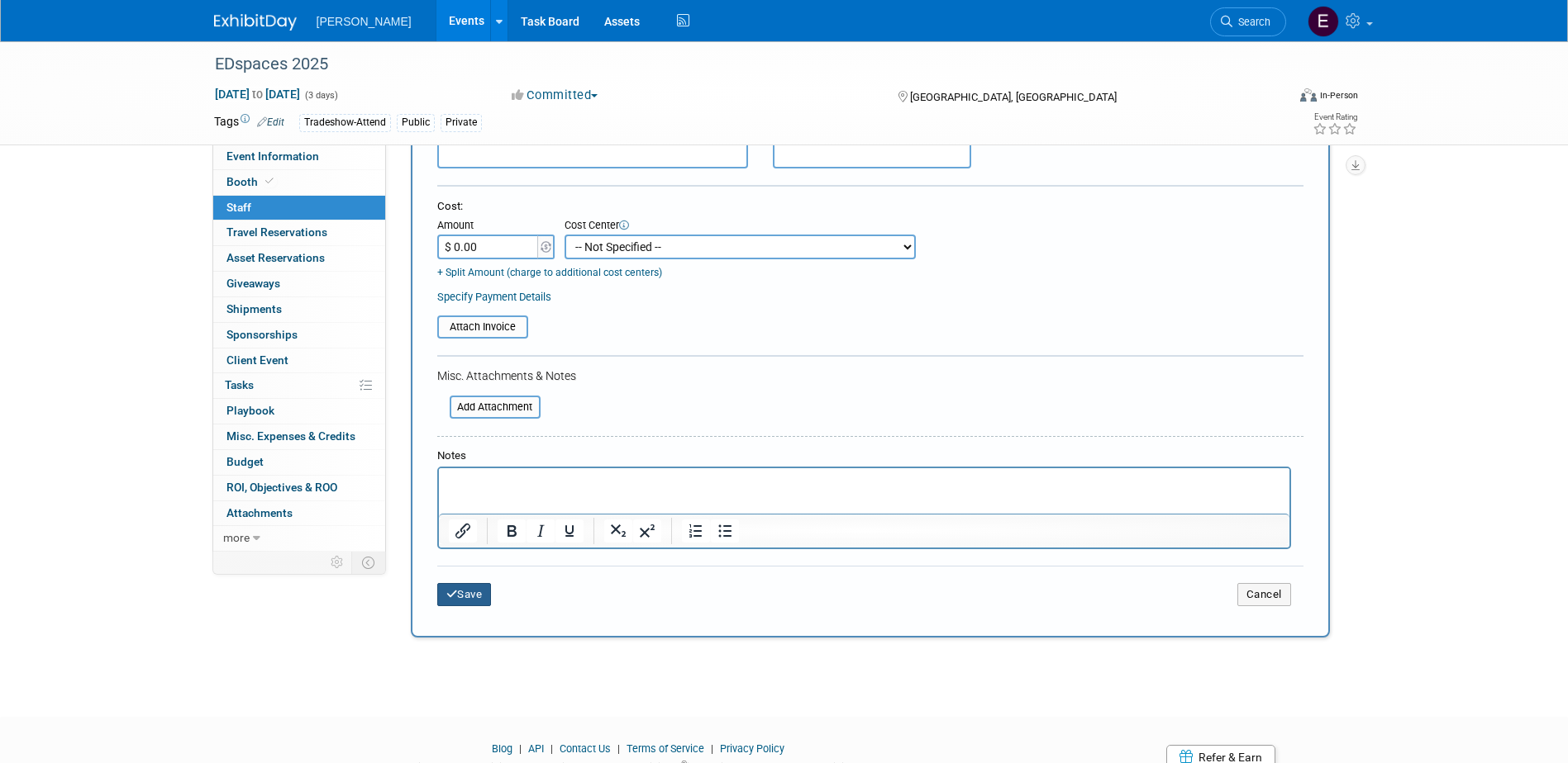
click at [484, 595] on button "Save" at bounding box center [464, 595] width 54 height 23
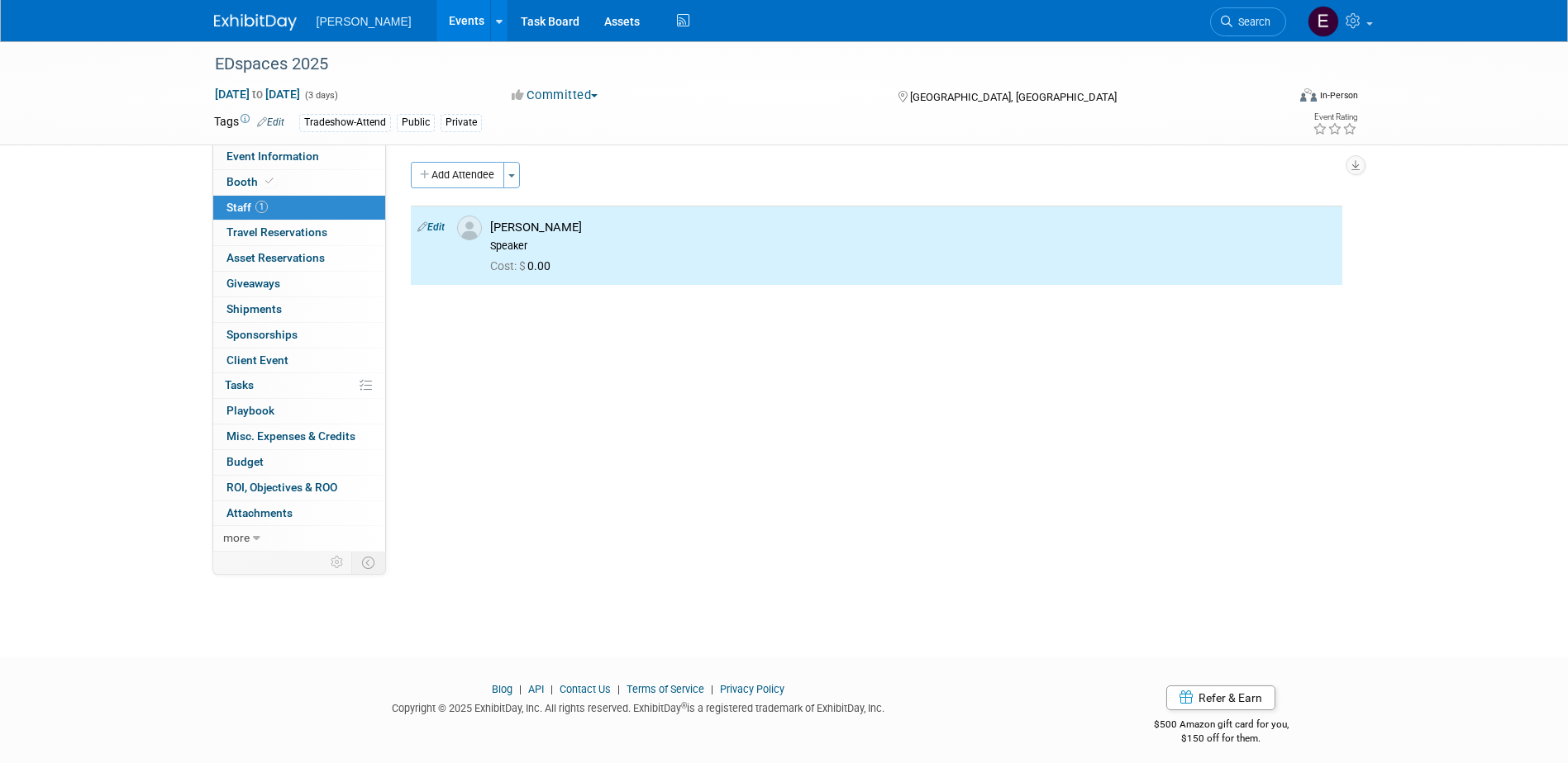
scroll to position [0, 0]
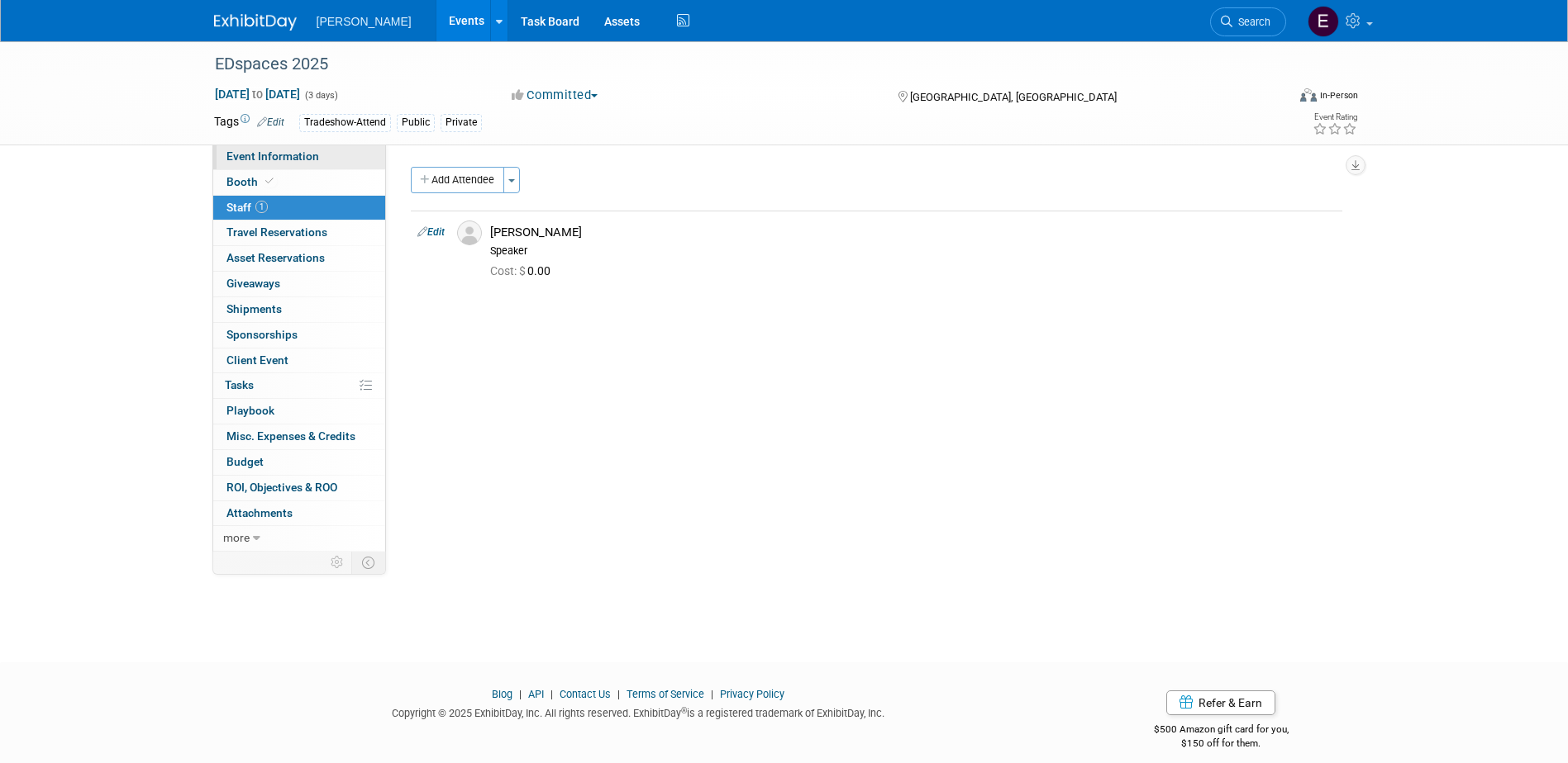
click at [334, 155] on link "Event Information" at bounding box center [299, 157] width 172 height 25
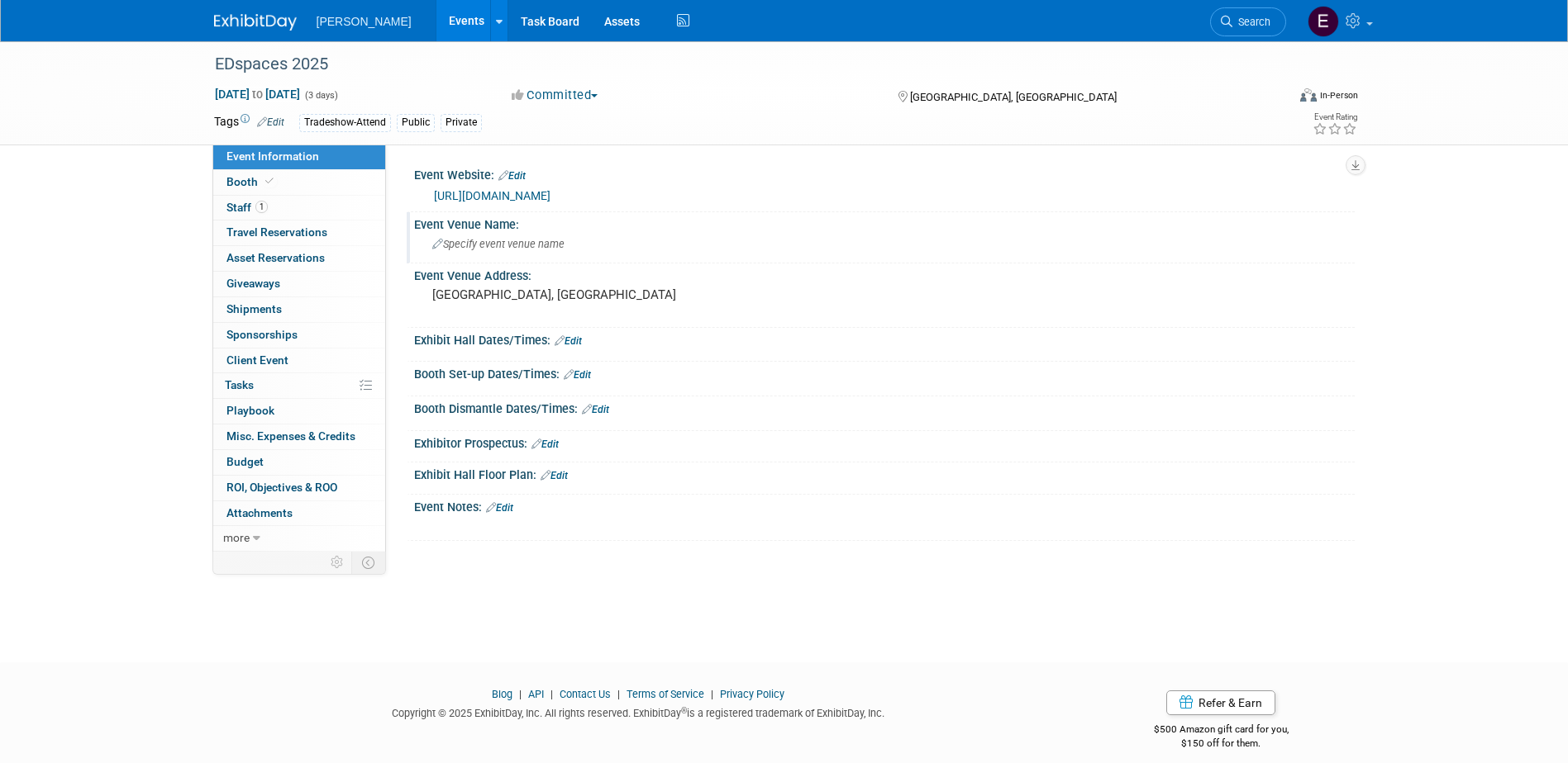
click at [508, 241] on span "Specify event venue name" at bounding box center [498, 244] width 132 height 13
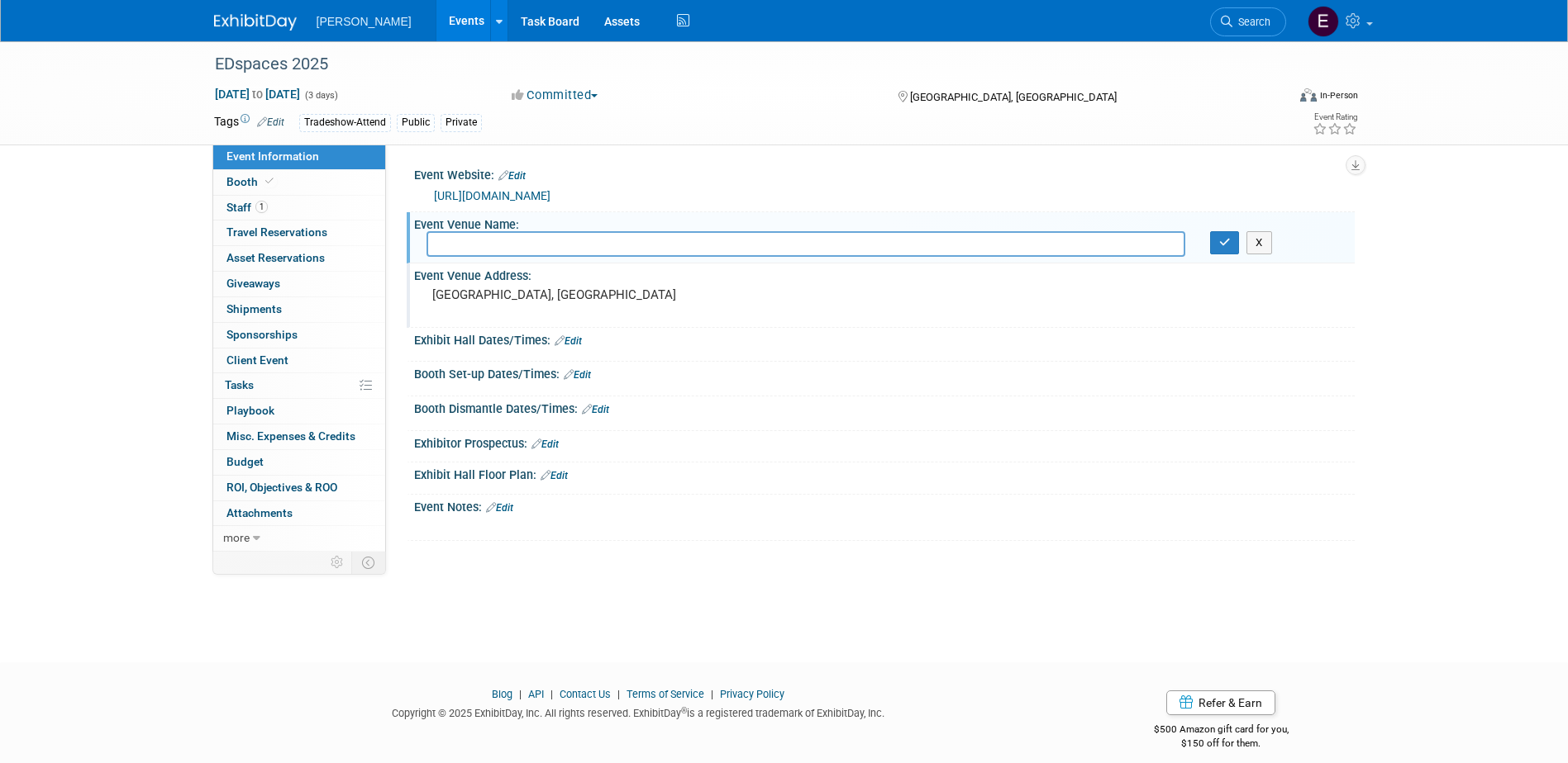
click at [514, 309] on div "[GEOGRAPHIC_DATA], [GEOGRAPHIC_DATA]" at bounding box center [610, 302] width 367 height 38
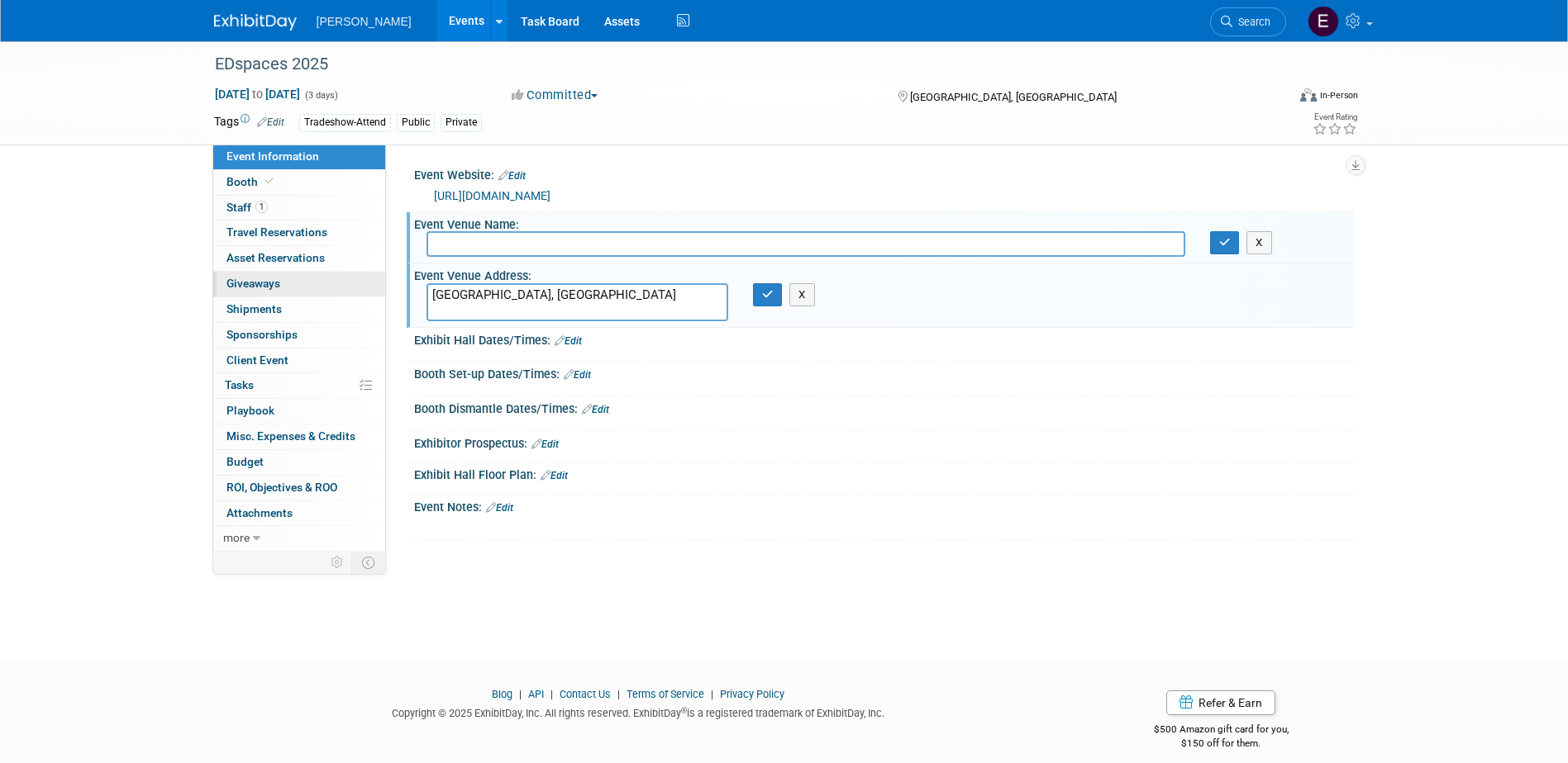
drag, startPoint x: 377, startPoint y: 287, endPoint x: 363, endPoint y: 284, distance: 14.3
click at [364, 284] on div "Event Information Event Info Booth Booth 1 Staff 1 Staff 0 Travel Reservations …" at bounding box center [784, 297] width 1165 height 511
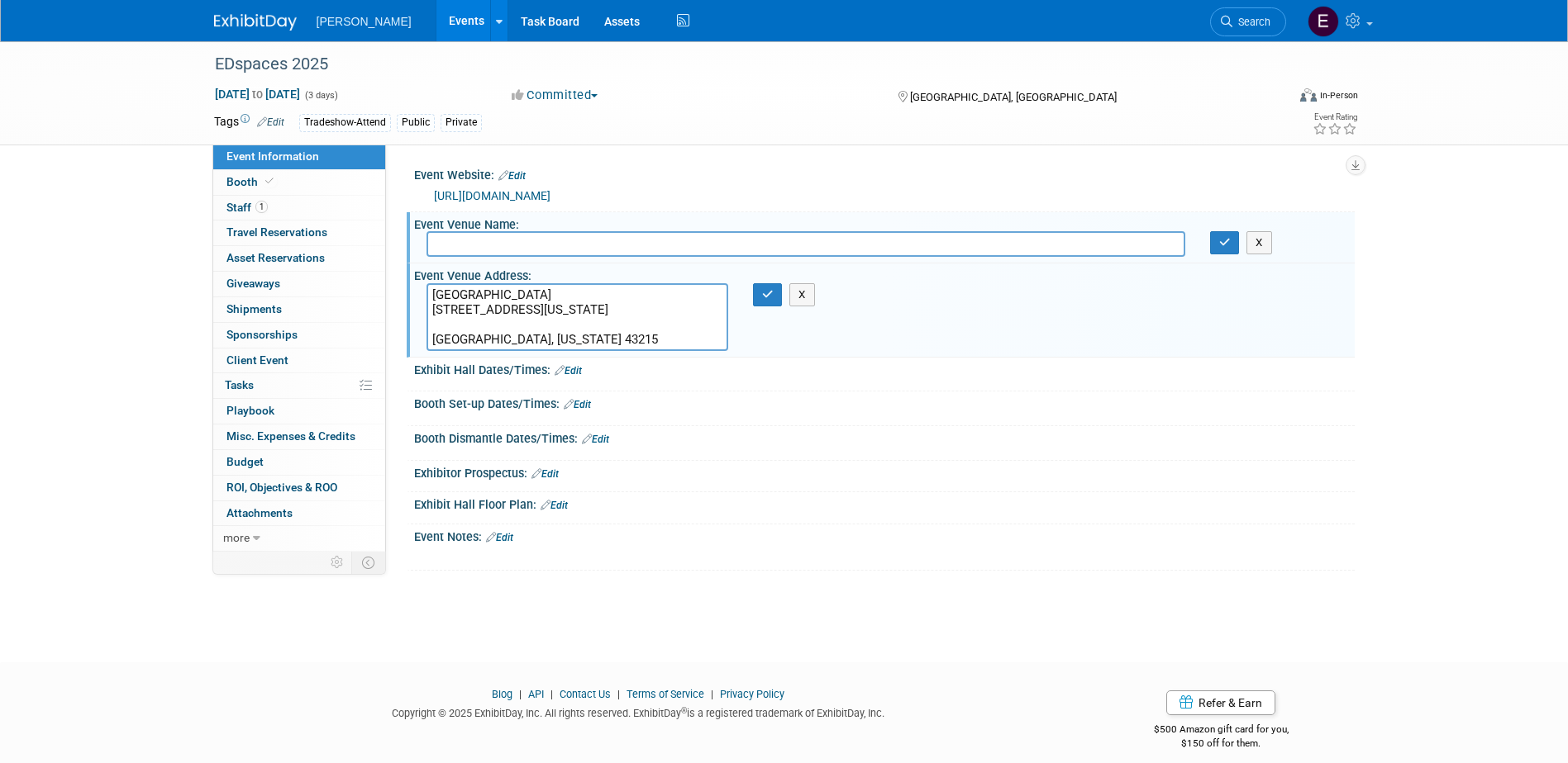
drag, startPoint x: 607, startPoint y: 330, endPoint x: 439, endPoint y: 324, distance: 168.1
click at [421, 319] on div "Greater Columbus Convention Center 400 North High Street Columbus, Ohio 43215 C…" at bounding box center [577, 317] width 326 height 68
drag, startPoint x: 587, startPoint y: 346, endPoint x: 397, endPoint y: 323, distance: 191.4
click at [397, 323] on div "Event Website: Edit https://ed-spaces.com/ Event Venue Name: X" at bounding box center [870, 348] width 969 height 408
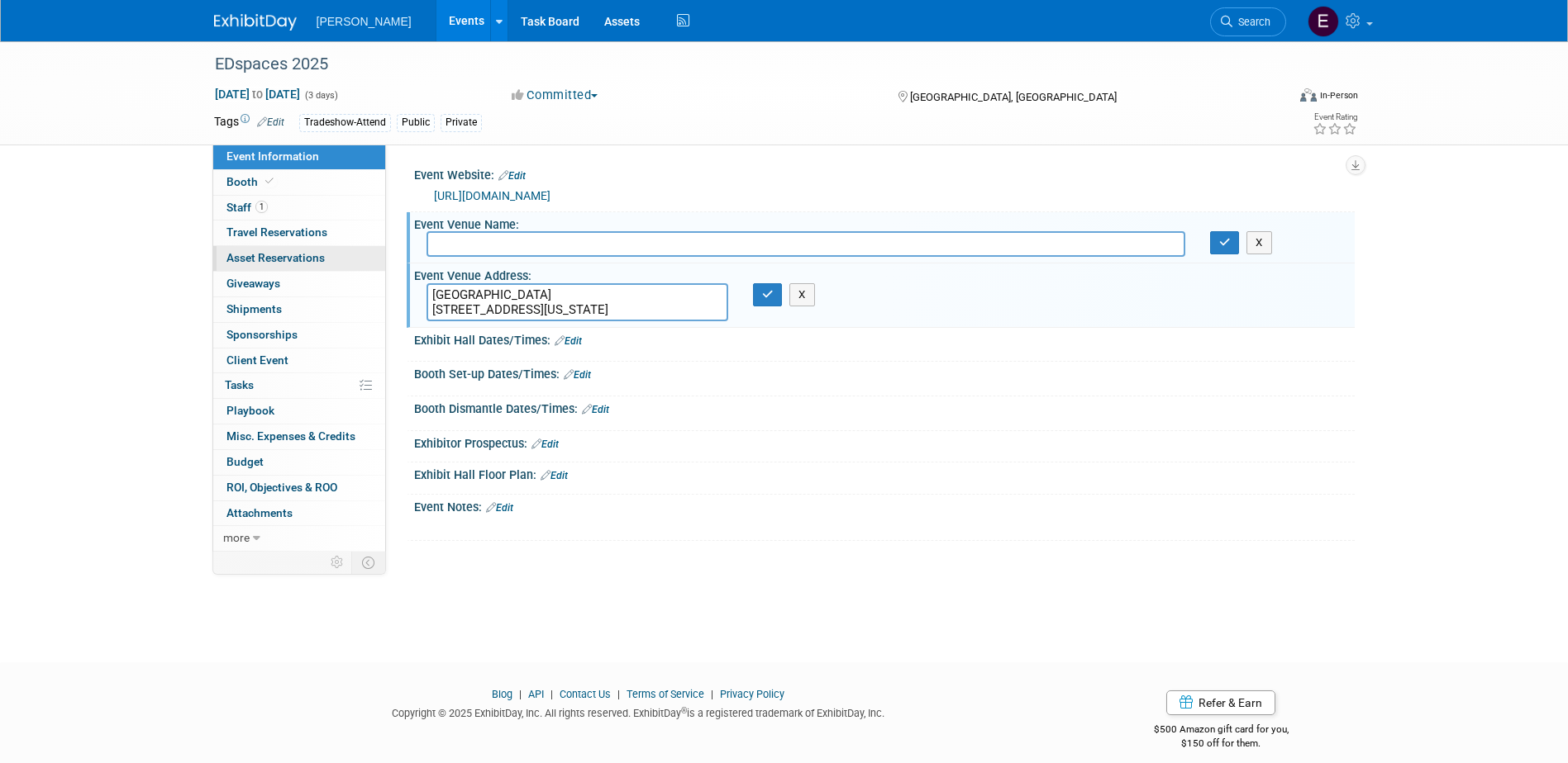
drag, startPoint x: 651, startPoint y: 291, endPoint x: 298, endPoint y: 268, distance: 353.7
click at [298, 268] on div "Event Information Event Info Booth Booth 1 Staff 1 Staff 0 Travel Reservations …" at bounding box center [784, 297] width 1165 height 511
click at [557, 309] on textarea "400 North High Street Columbus, Ohio 43215" at bounding box center [577, 302] width 302 height 38
type textarea "400 North High Street Columbus, Ohio 43215"
click at [763, 299] on icon "button" at bounding box center [768, 294] width 12 height 11
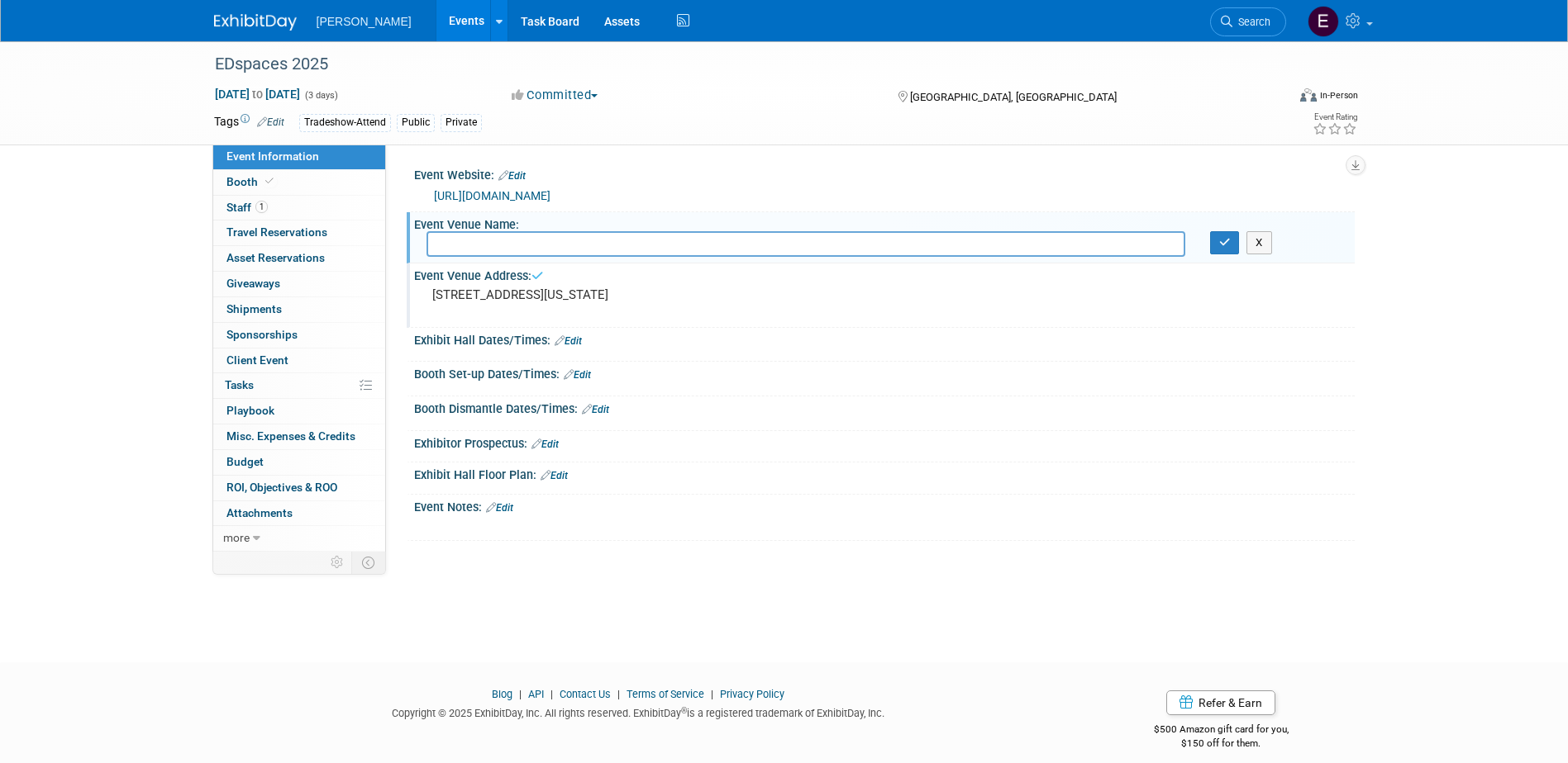
click at [569, 236] on input "text" at bounding box center [805, 244] width 758 height 25
paste input "Greater Columbus Convention Center"
type input "Greater Columbus Convention Center"
click at [1219, 239] on icon "button" at bounding box center [1224, 242] width 12 height 11
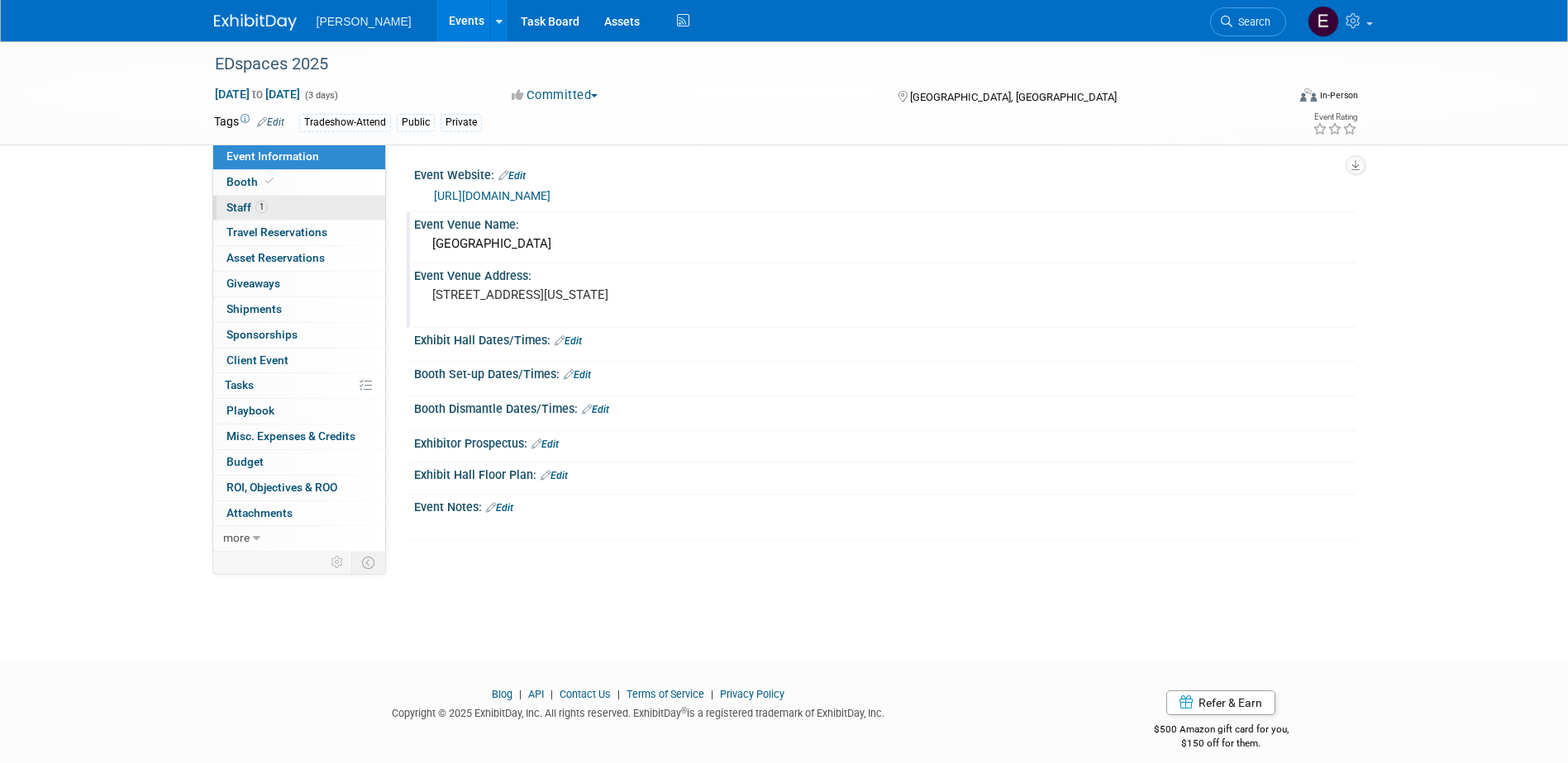
click at [242, 202] on span "Staff 1" at bounding box center [247, 208] width 42 height 14
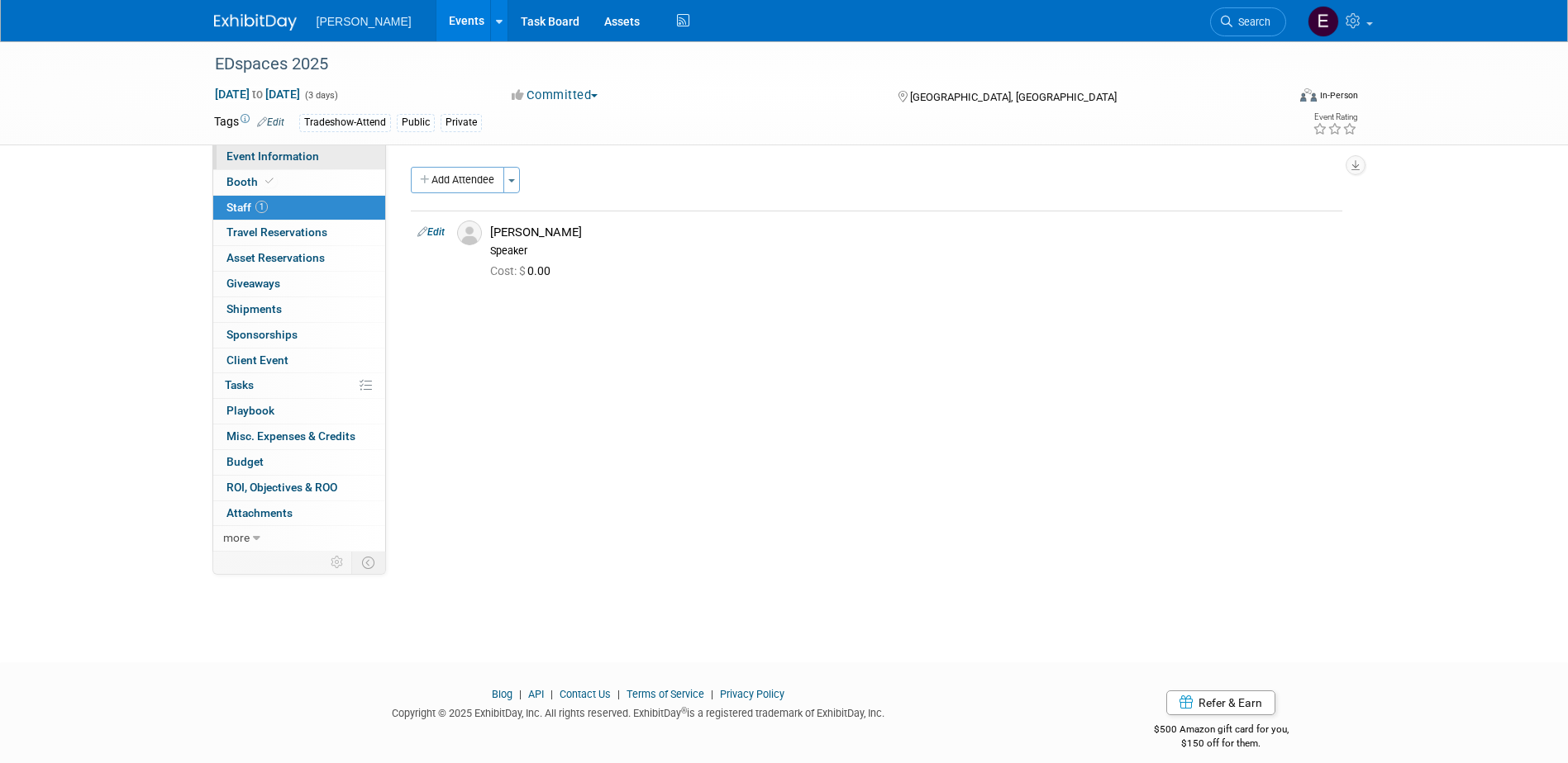
click at [247, 164] on link "Event Information" at bounding box center [299, 157] width 172 height 25
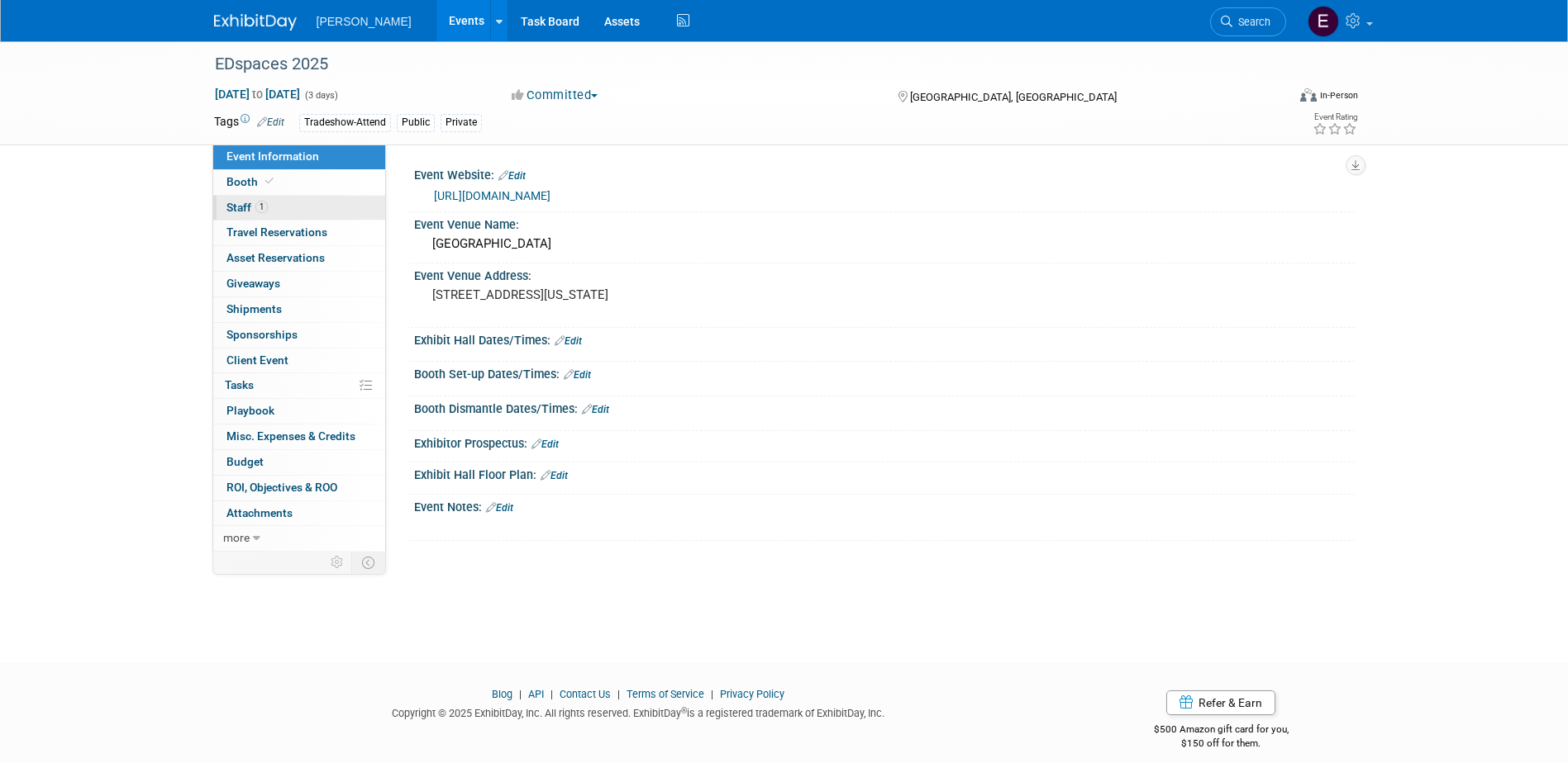
click at [303, 202] on link "1 Staff 1" at bounding box center [299, 209] width 172 height 25
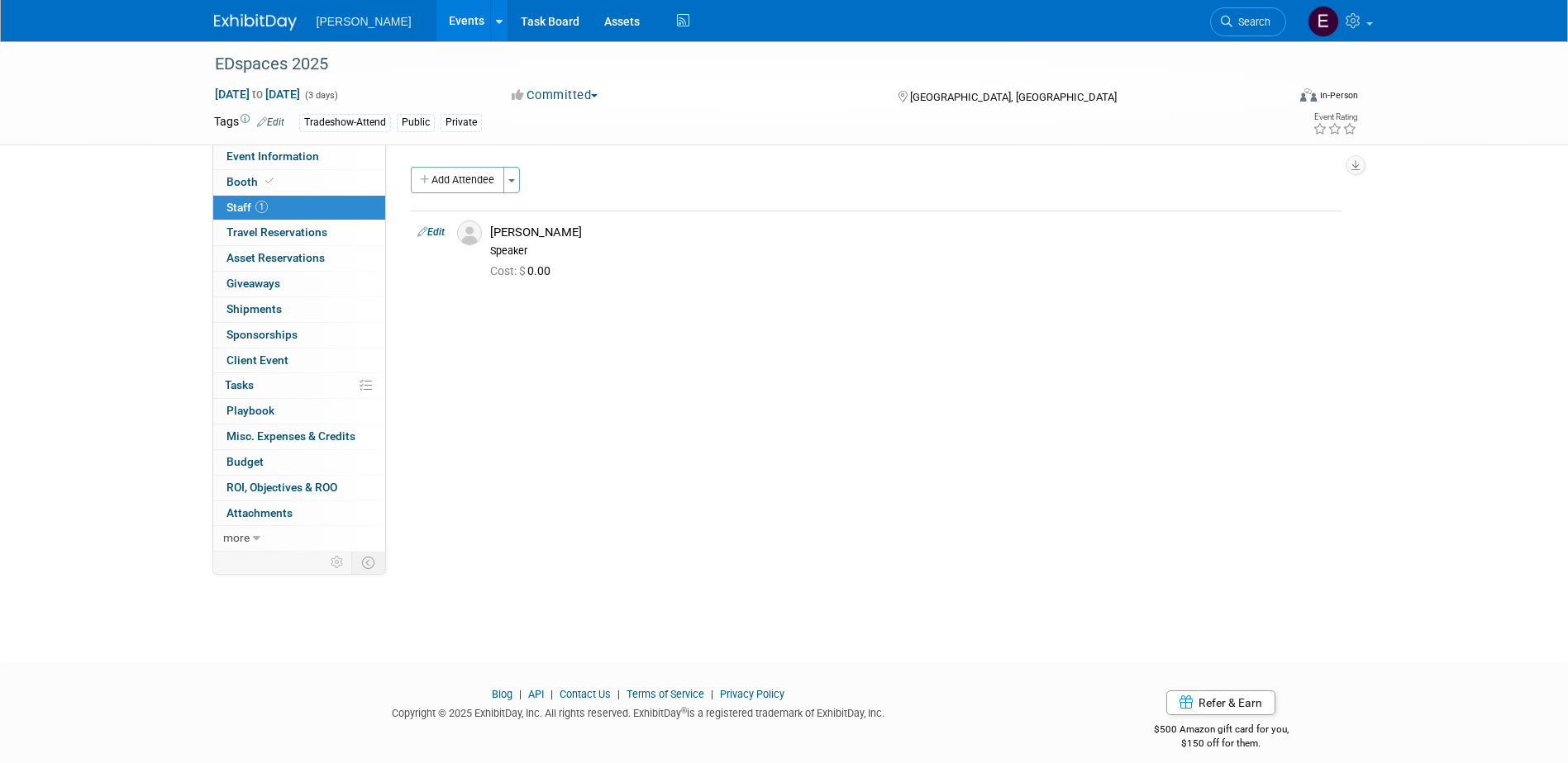
click at [436, 21] on link "Events" at bounding box center [466, 20] width 60 height 42
